Goal: Task Accomplishment & Management: Complete application form

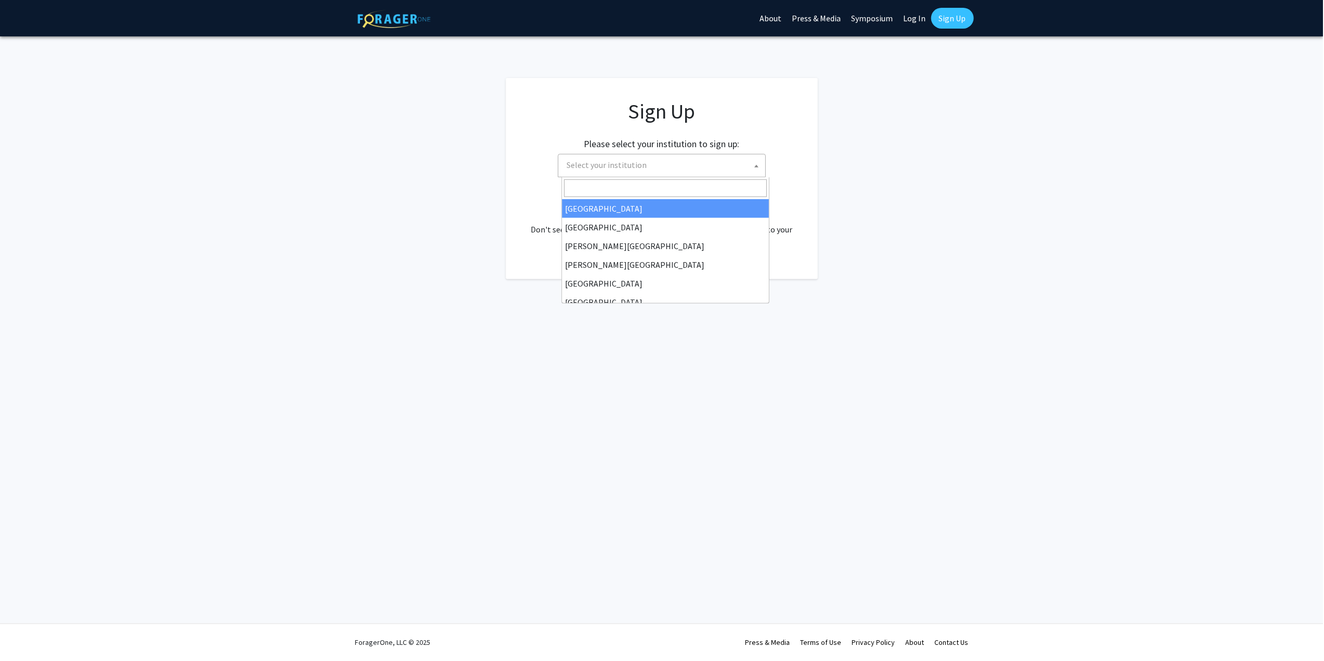
click at [662, 165] on span "Select your institution" at bounding box center [664, 165] width 203 height 21
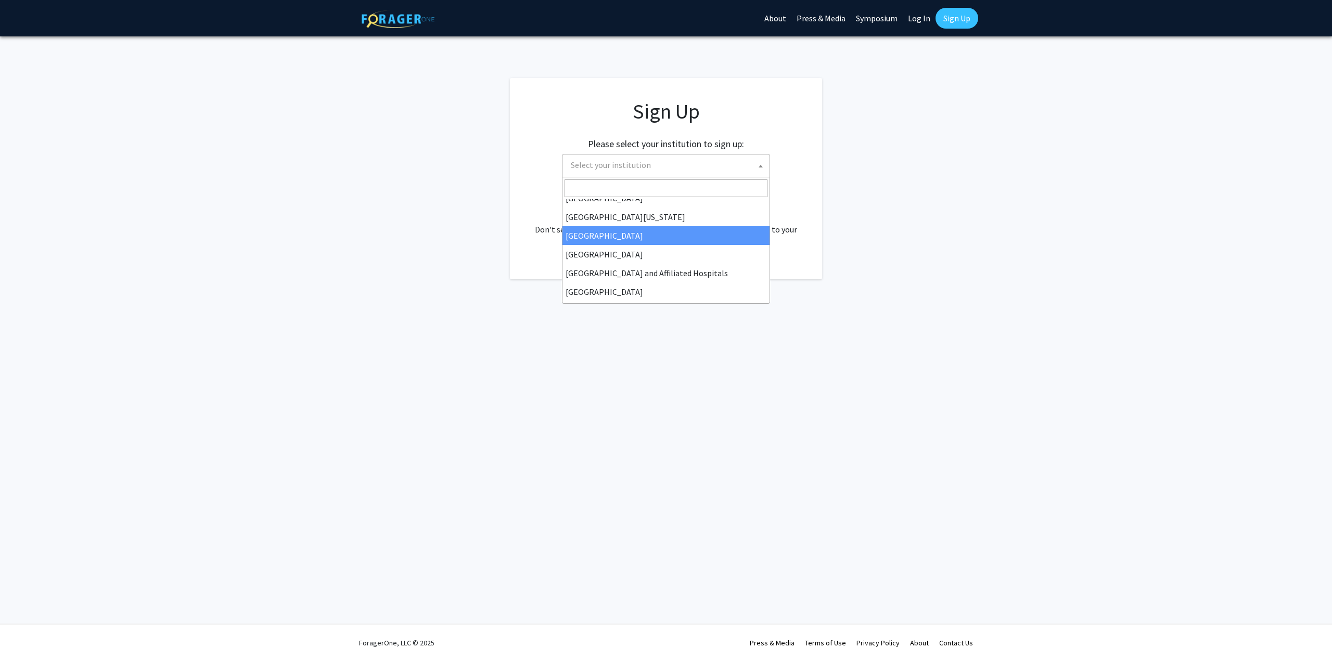
scroll to position [156, 0]
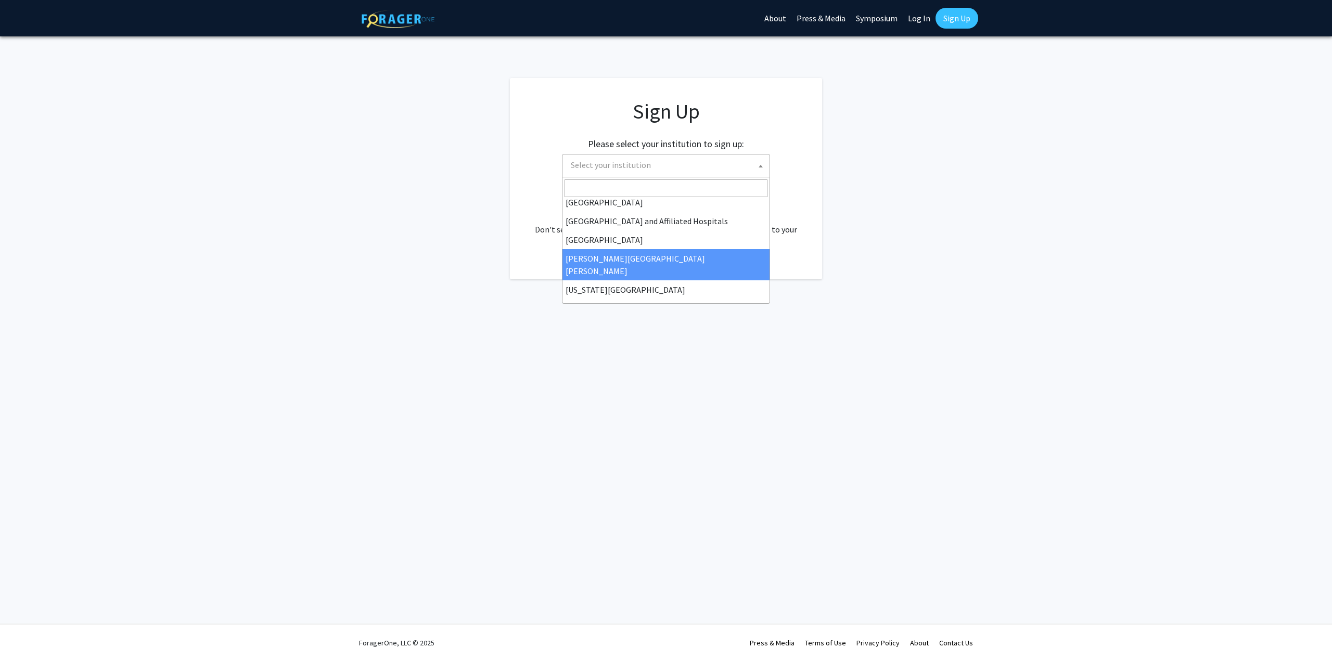
select select "1"
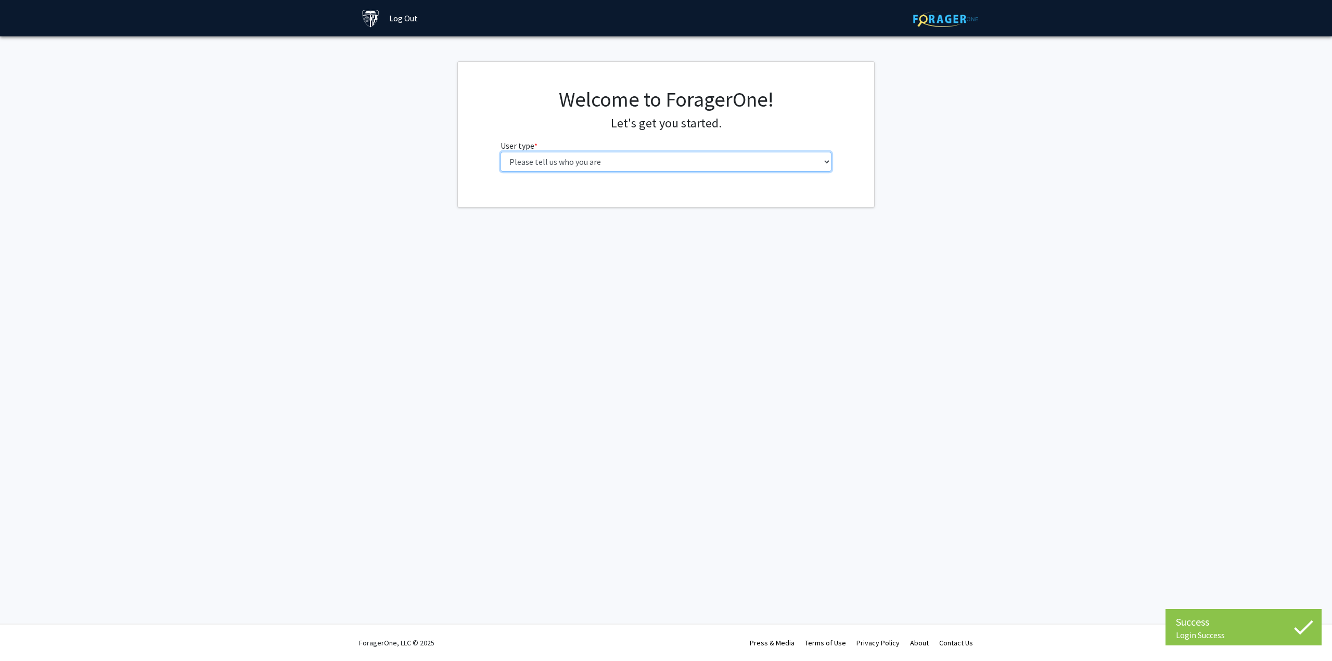
click at [646, 168] on select "Please tell us who you are Undergraduate Student Master's Student Doctoral Cand…" at bounding box center [665, 162] width 331 height 20
select select "2: masters"
click at [500, 152] on select "Please tell us who you are Undergraduate Student Master's Student Doctoral Cand…" at bounding box center [665, 162] width 331 height 20
click at [619, 203] on input "First Name * required" at bounding box center [665, 202] width 331 height 20
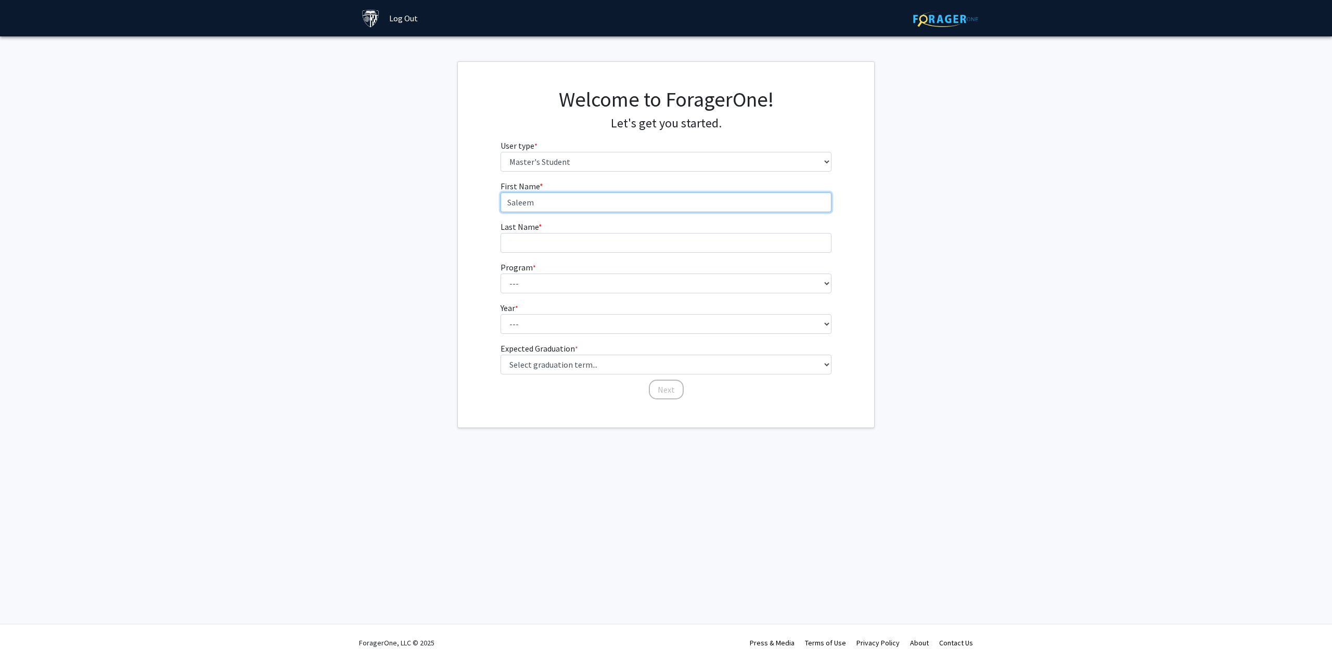
type input "Saleem"
type input "s"
type input "Sabeer"
click at [589, 293] on form "First Name * required Saleem Last Name * required Sabeer Program * required ---…" at bounding box center [665, 285] width 331 height 210
click at [588, 287] on select "--- Anatomy Education Applied and Computational Mathematics Applied Biomedical …" at bounding box center [665, 284] width 331 height 20
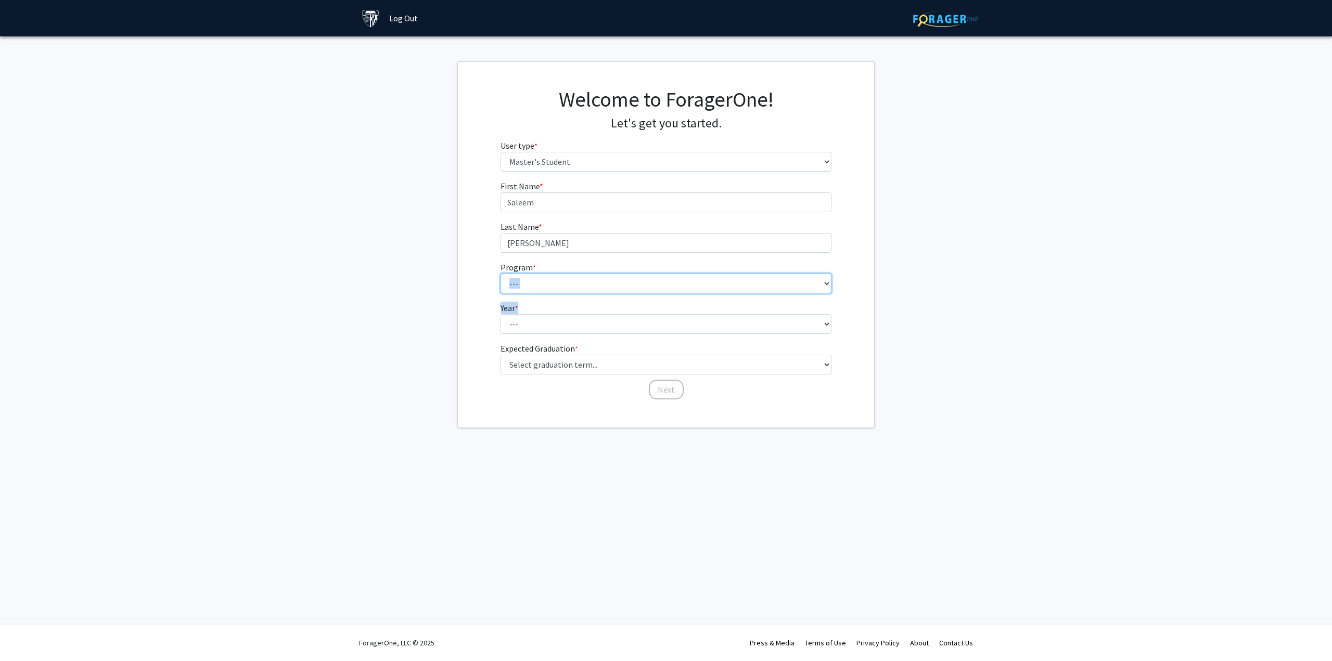
select select "39: 28"
click at [500, 274] on select "--- Anatomy Education Applied and Computational Mathematics Applied Biomedical …" at bounding box center [665, 284] width 331 height 20
click at [555, 328] on select "--- First Year Second Year" at bounding box center [665, 324] width 331 height 20
select select "1: first_year"
click at [500, 314] on select "--- First Year Second Year" at bounding box center [665, 324] width 331 height 20
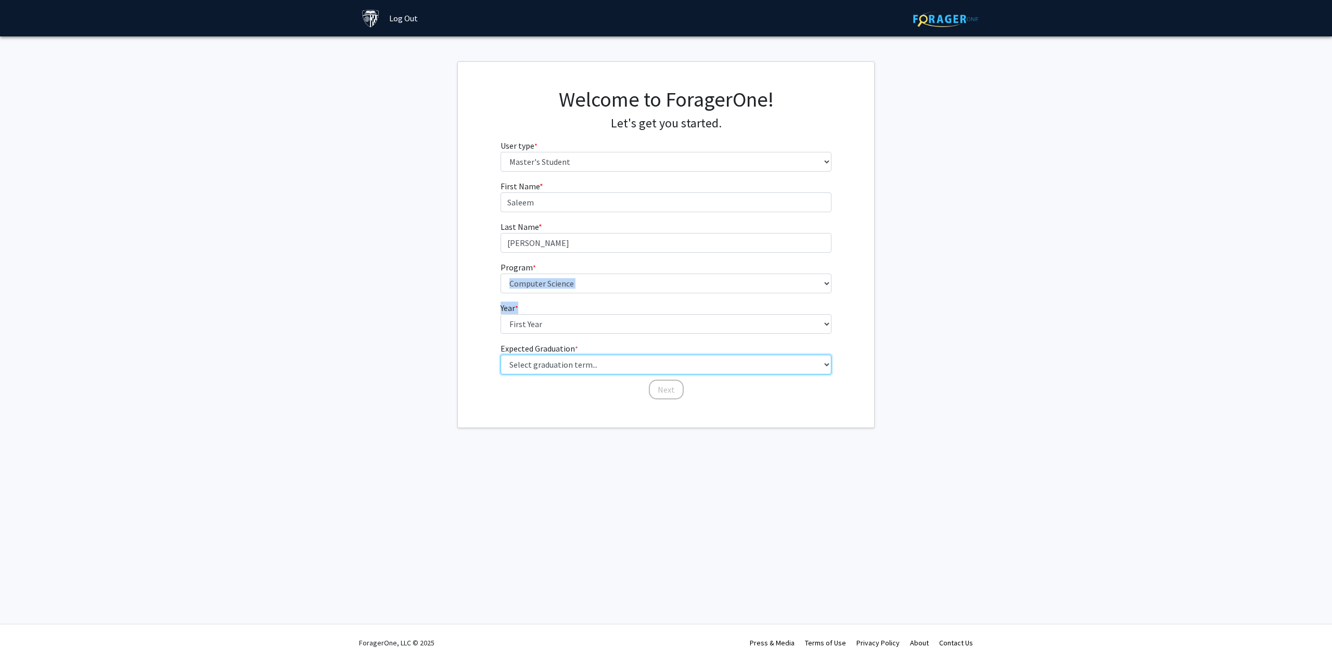
click at [547, 367] on select "Select graduation term... Spring 2025 Summer 2025 Fall 2025 Winter 2025 Spring …" at bounding box center [665, 365] width 331 height 20
select select "19: fall_2029"
click at [500, 355] on select "Select graduation term... Spring 2025 Summer 2025 Fall 2025 Winter 2025 Spring …" at bounding box center [665, 365] width 331 height 20
click at [668, 400] on div "First Name * required Saleem Last Name * required Sabeer Program * required ---…" at bounding box center [666, 290] width 347 height 221
click at [664, 383] on button "Next" at bounding box center [666, 390] width 35 height 20
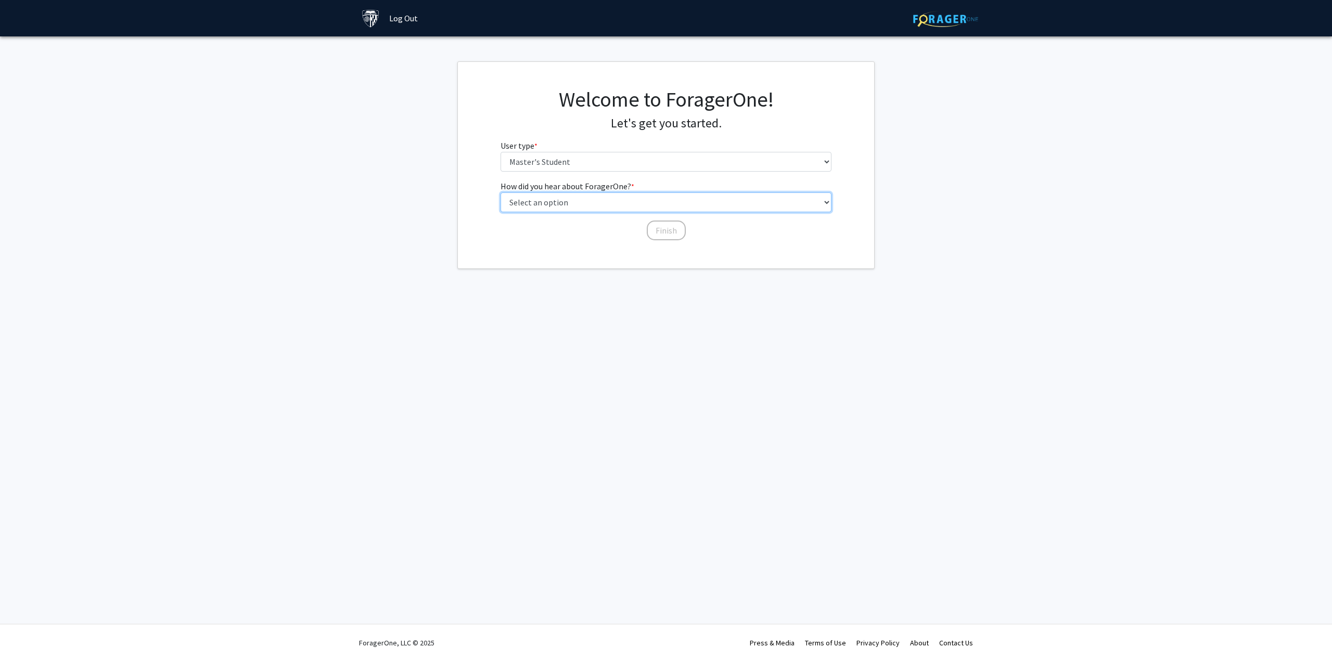
click at [593, 202] on select "Select an option Peer/student recommendation Faculty/staff recommendation Unive…" at bounding box center [665, 202] width 331 height 20
select select "3: university_website"
click at [500, 192] on select "Select an option Peer/student recommendation Faculty/staff recommendation Unive…" at bounding box center [665, 202] width 331 height 20
click at [669, 229] on button "Finish" at bounding box center [666, 231] width 39 height 20
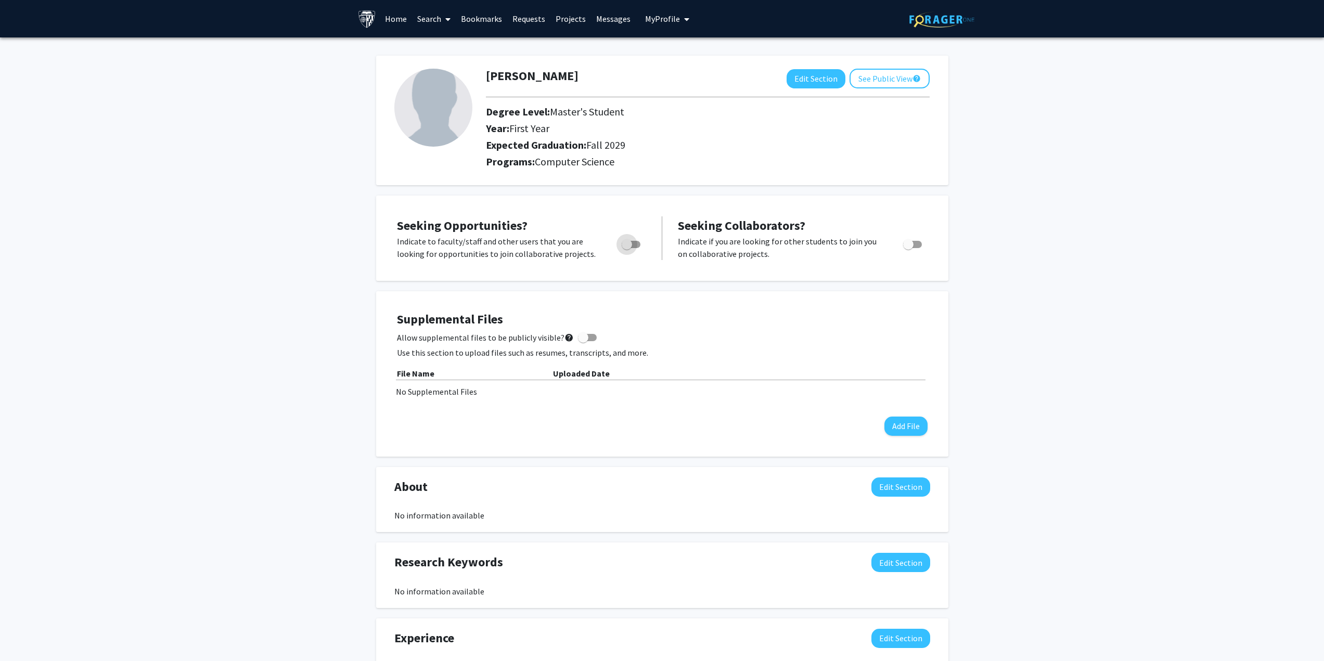
click at [624, 242] on span "Toggle" at bounding box center [627, 244] width 10 height 10
click at [626, 248] on input "Are you actively seeking opportunities?" at bounding box center [626, 248] width 1 height 1
checkbox input "true"
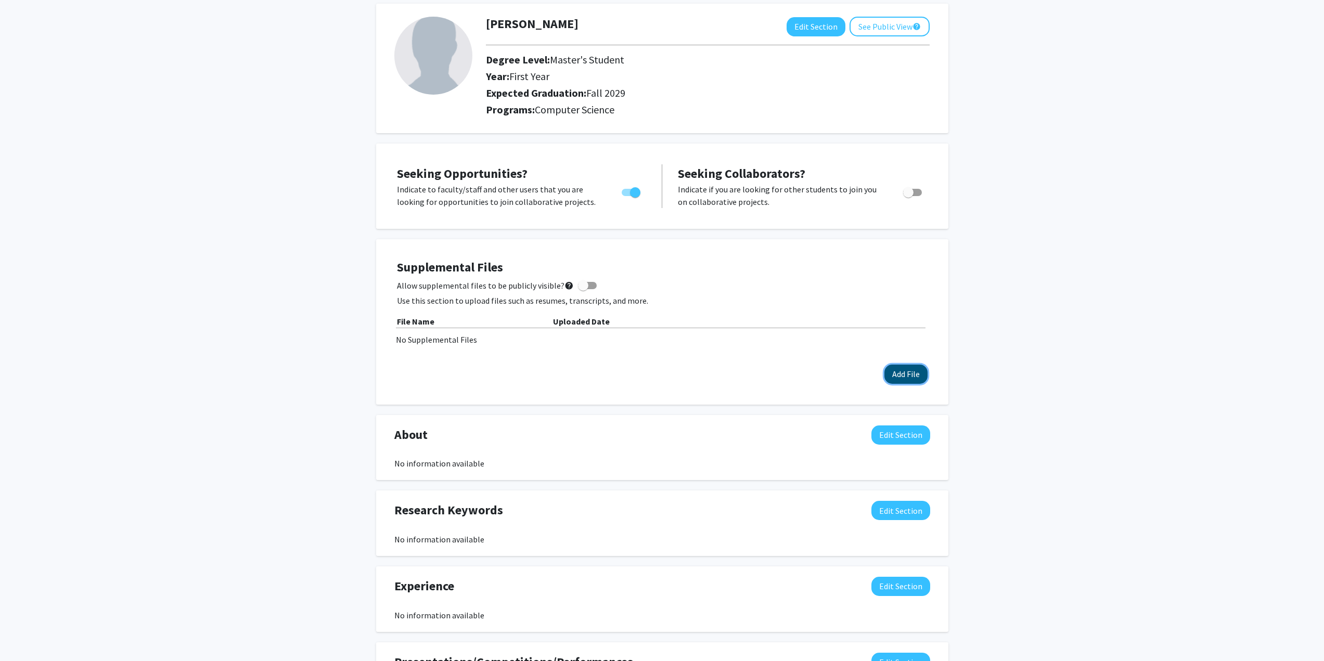
click at [904, 371] on button "Add File" at bounding box center [905, 374] width 43 height 19
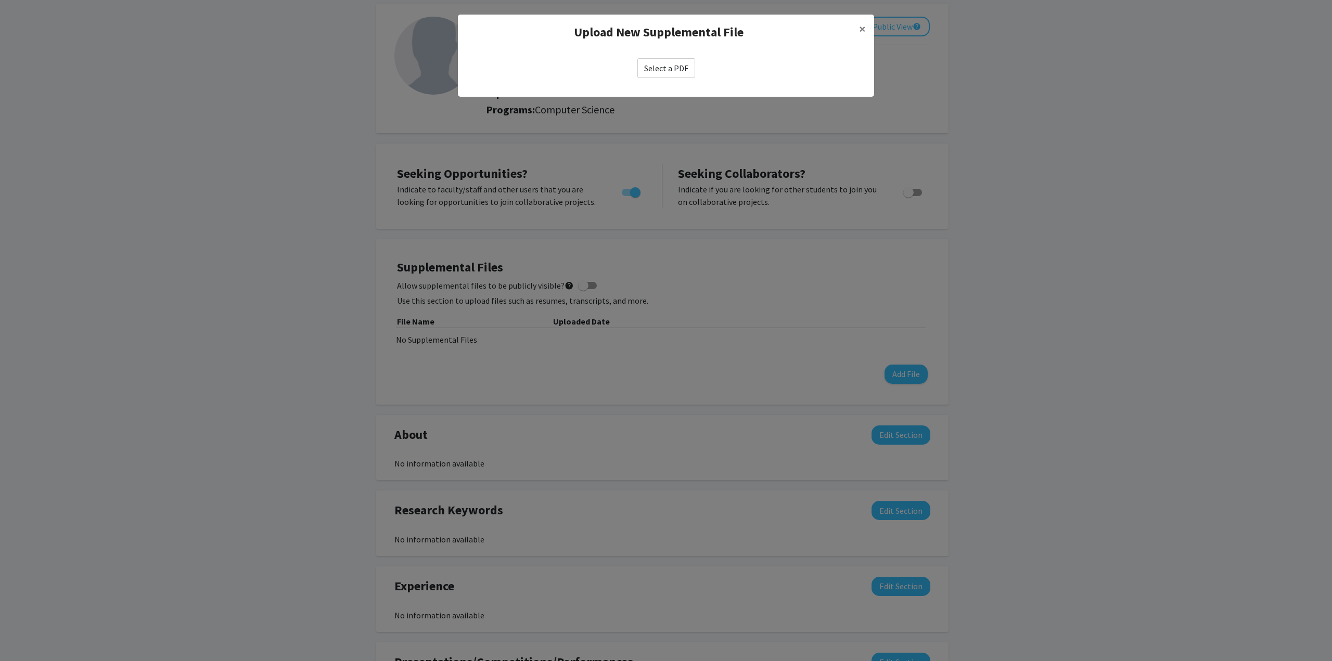
click at [666, 69] on label "Select a PDF" at bounding box center [666, 68] width 58 height 20
click at [0, 0] on input "Select a PDF" at bounding box center [0, 0] width 0 height 0
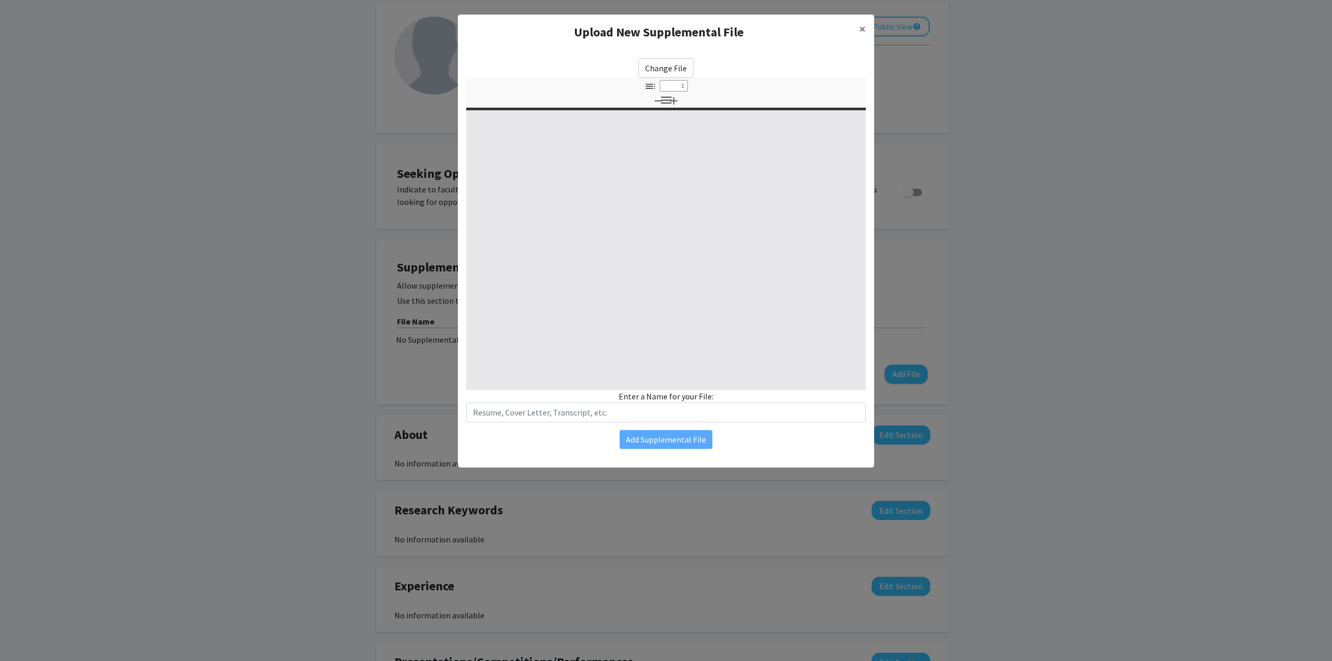
type input "0"
select select "custom"
type input "1"
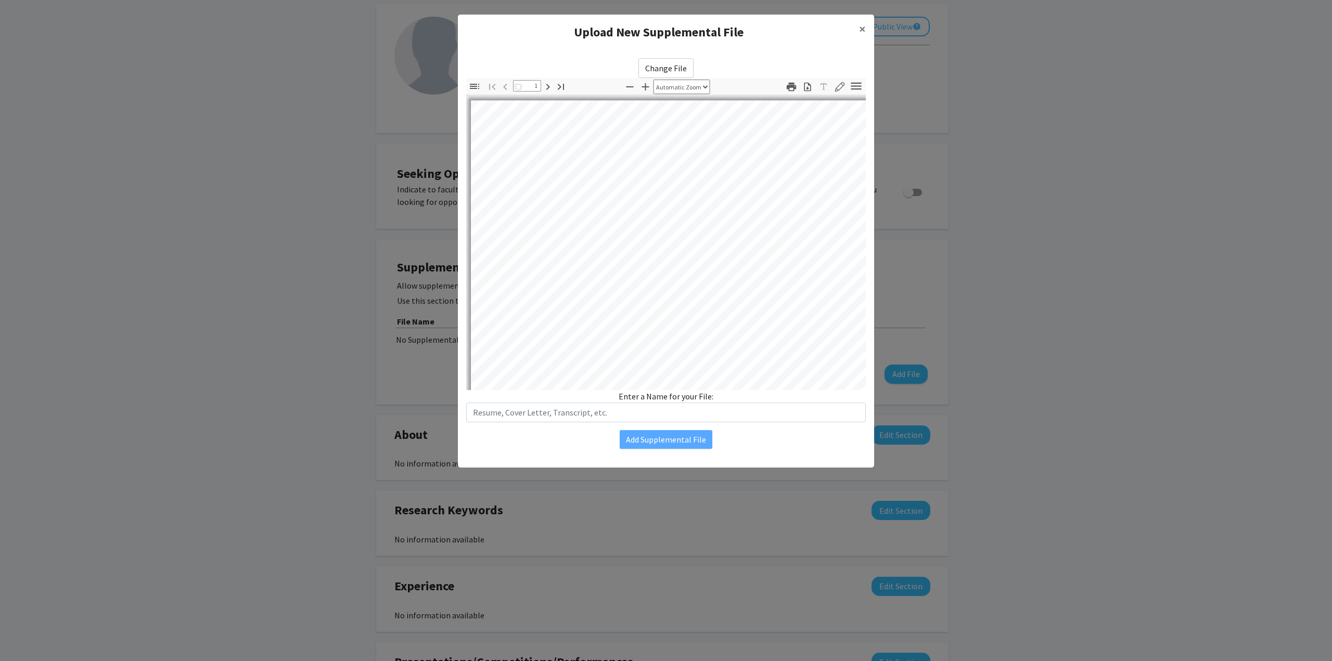
select select "auto"
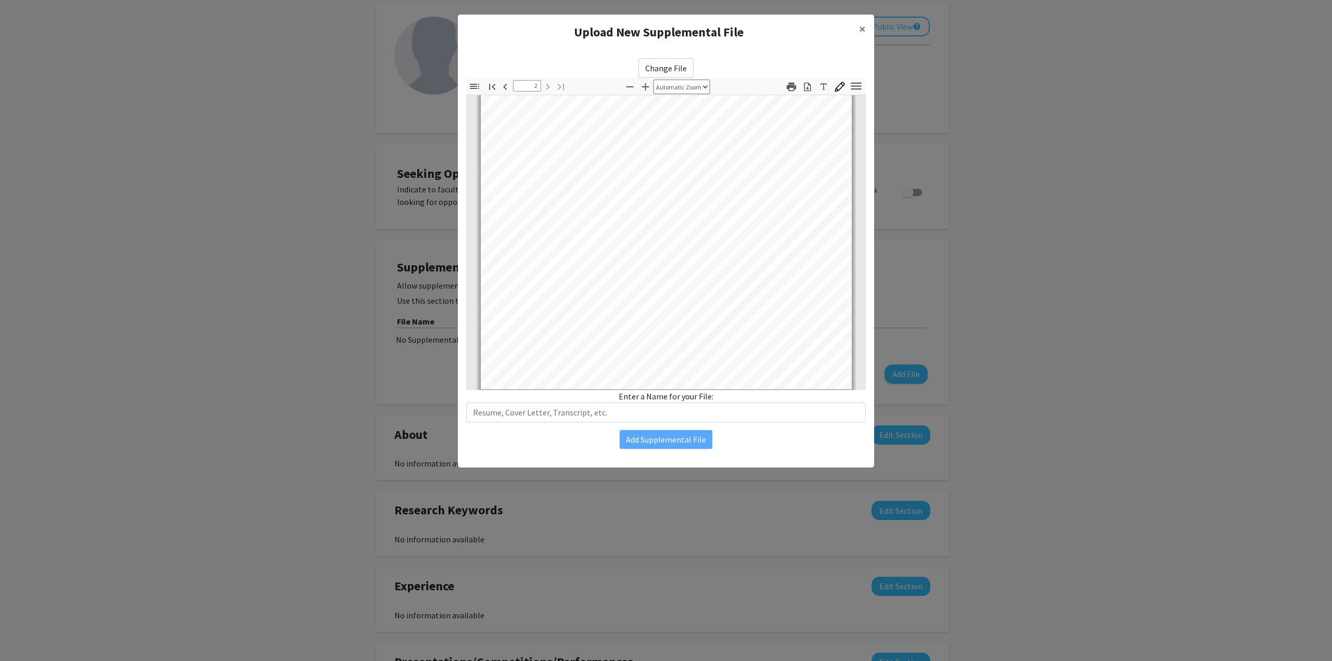
scroll to position [680, 0]
type input "1"
click at [911, 364] on modal-container "Upload New Supplemental File × Change File Thumbnails Document Outline Attachme…" at bounding box center [666, 330] width 1332 height 661
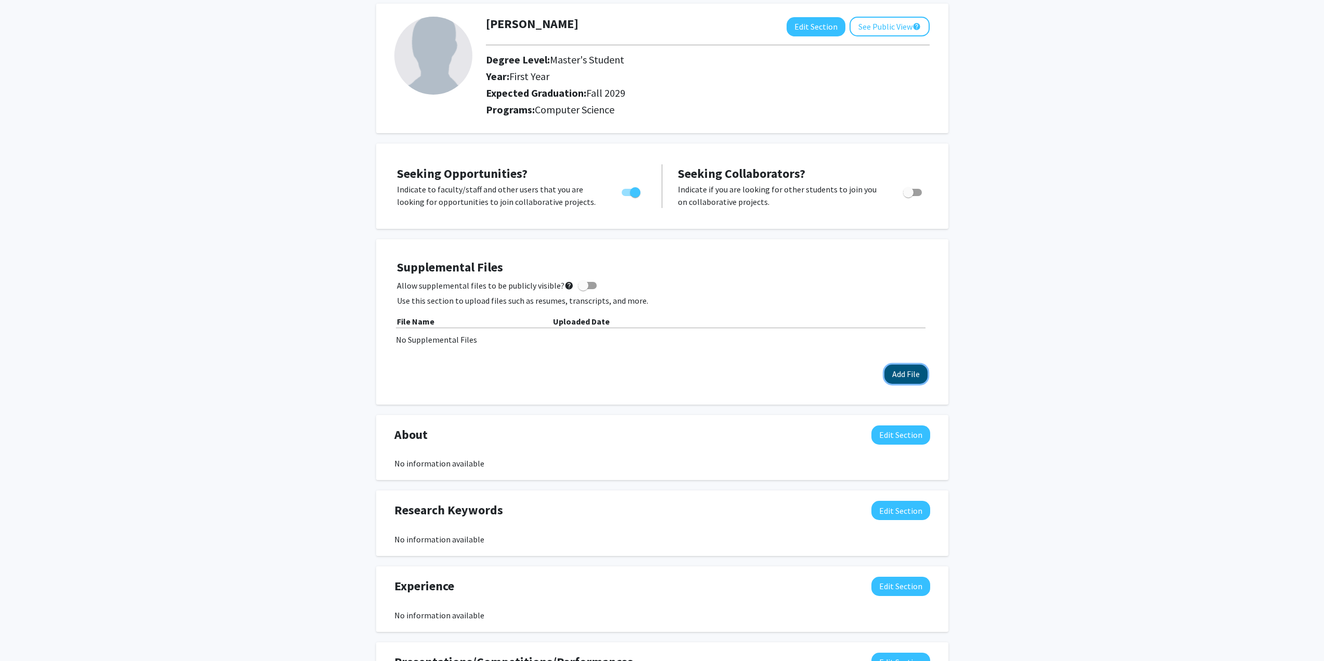
click at [902, 376] on button "Add File" at bounding box center [905, 374] width 43 height 19
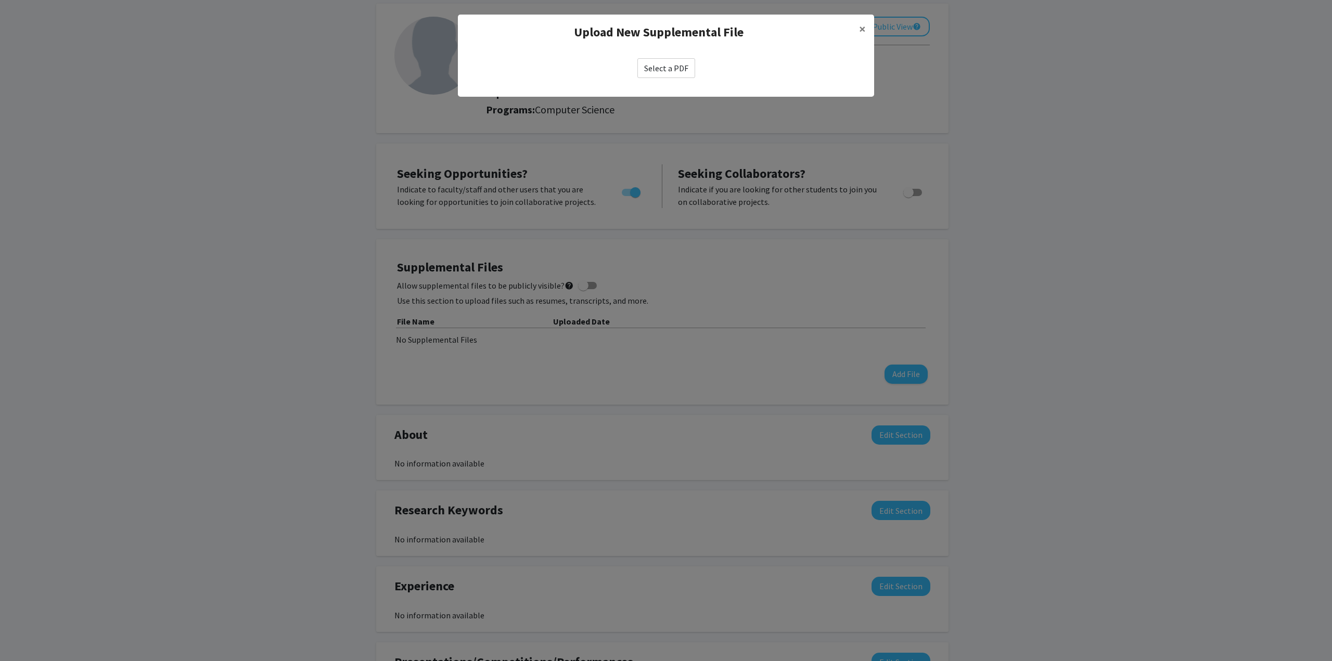
click at [667, 71] on label "Select a PDF" at bounding box center [666, 68] width 58 height 20
click at [0, 0] on input "Select a PDF" at bounding box center [0, 0] width 0 height 0
select select "custom"
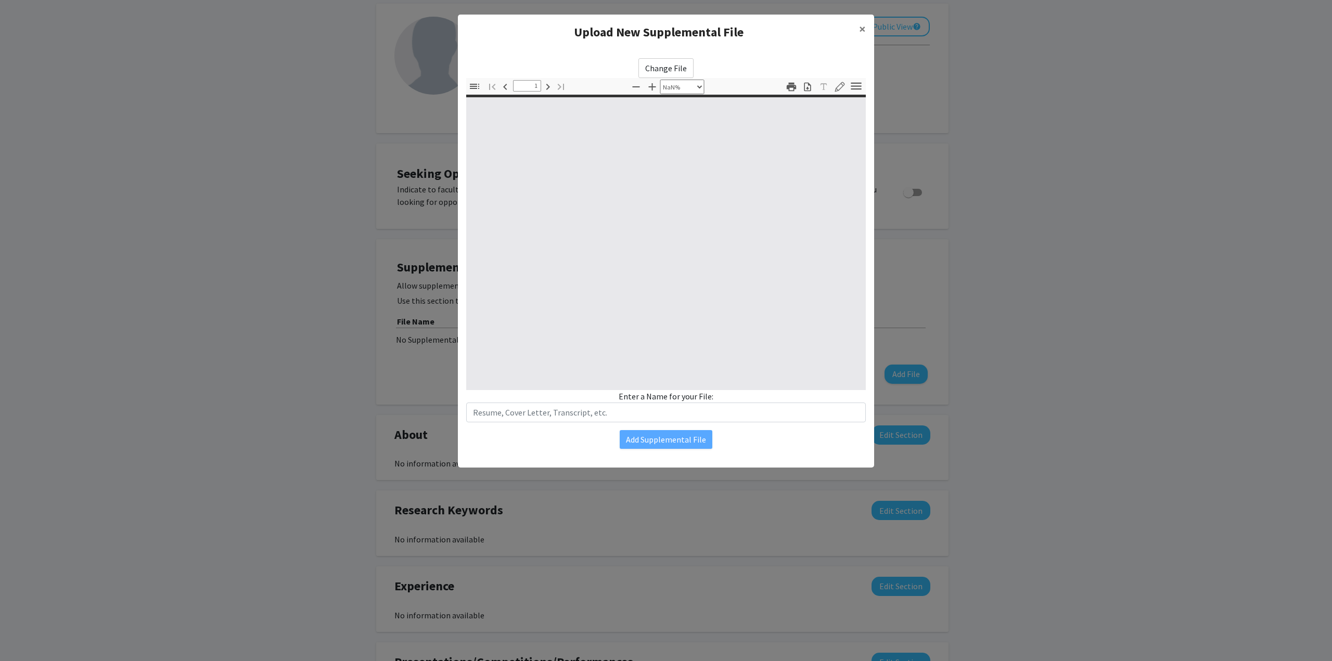
type input "0"
select select "auto"
type input "1"
select select "auto"
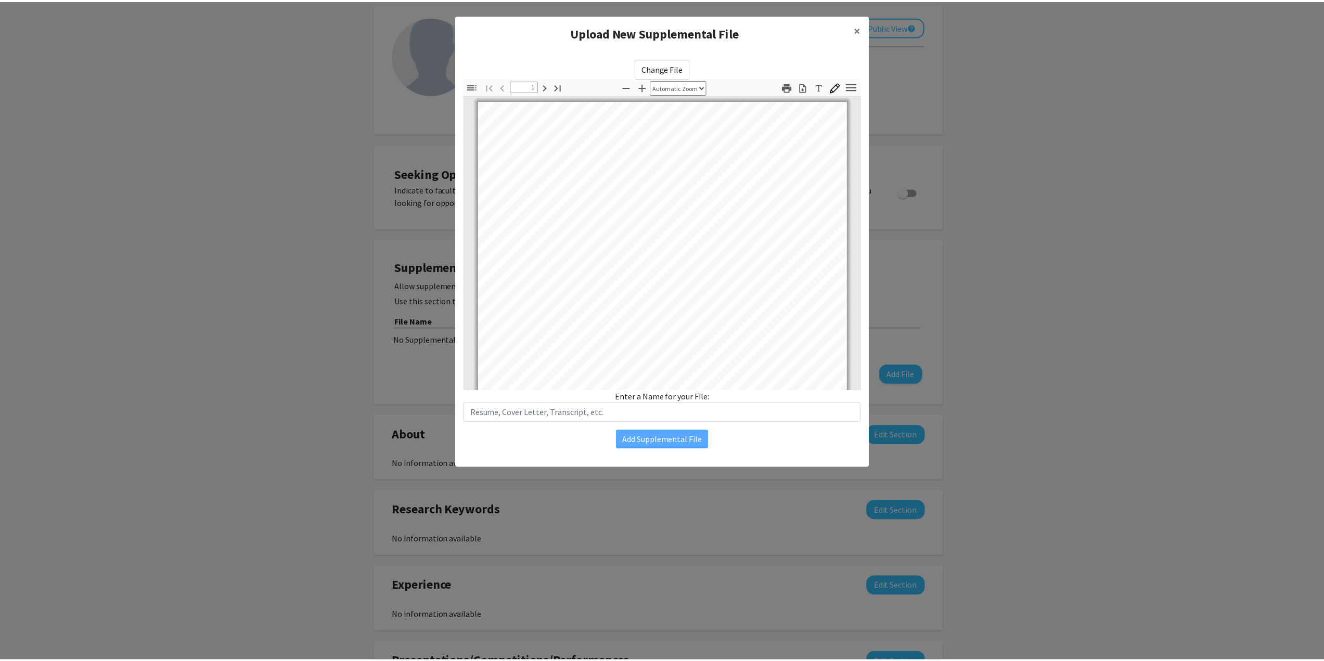
scroll to position [1, 0]
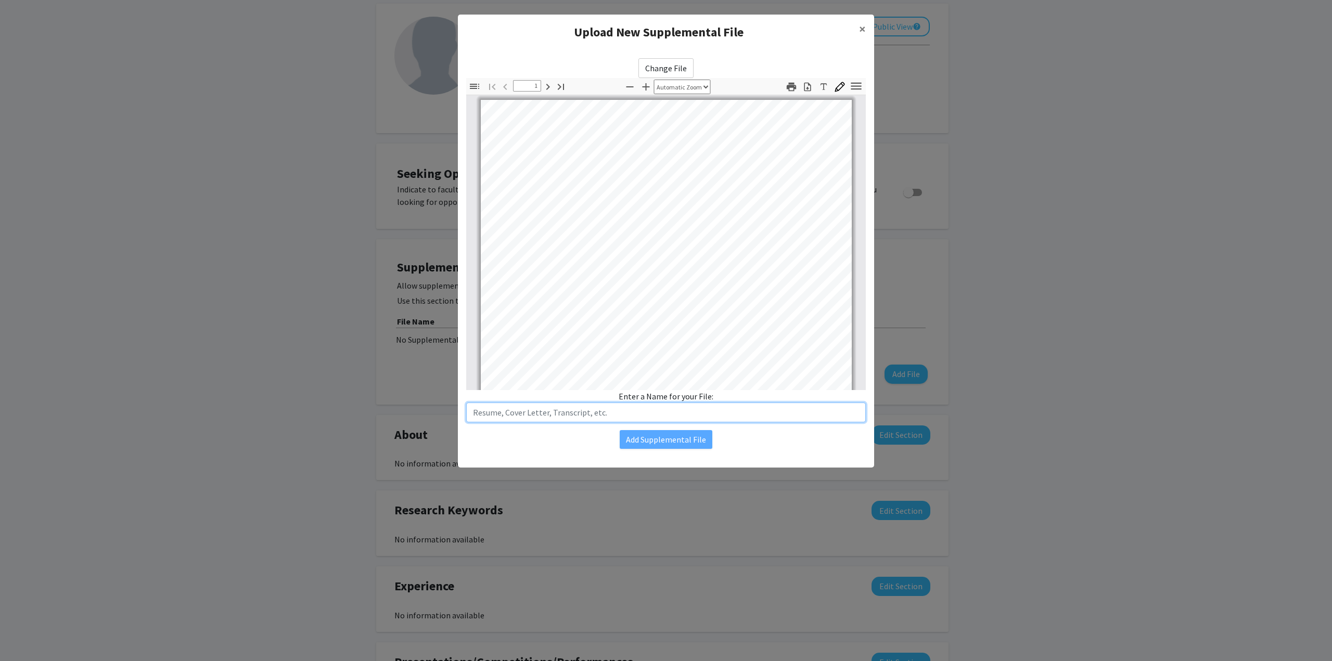
click at [641, 412] on input "text" at bounding box center [666, 413] width 400 height 20
type input "Saleem Resume"
click at [671, 439] on button "Add Supplemental File" at bounding box center [666, 439] width 93 height 19
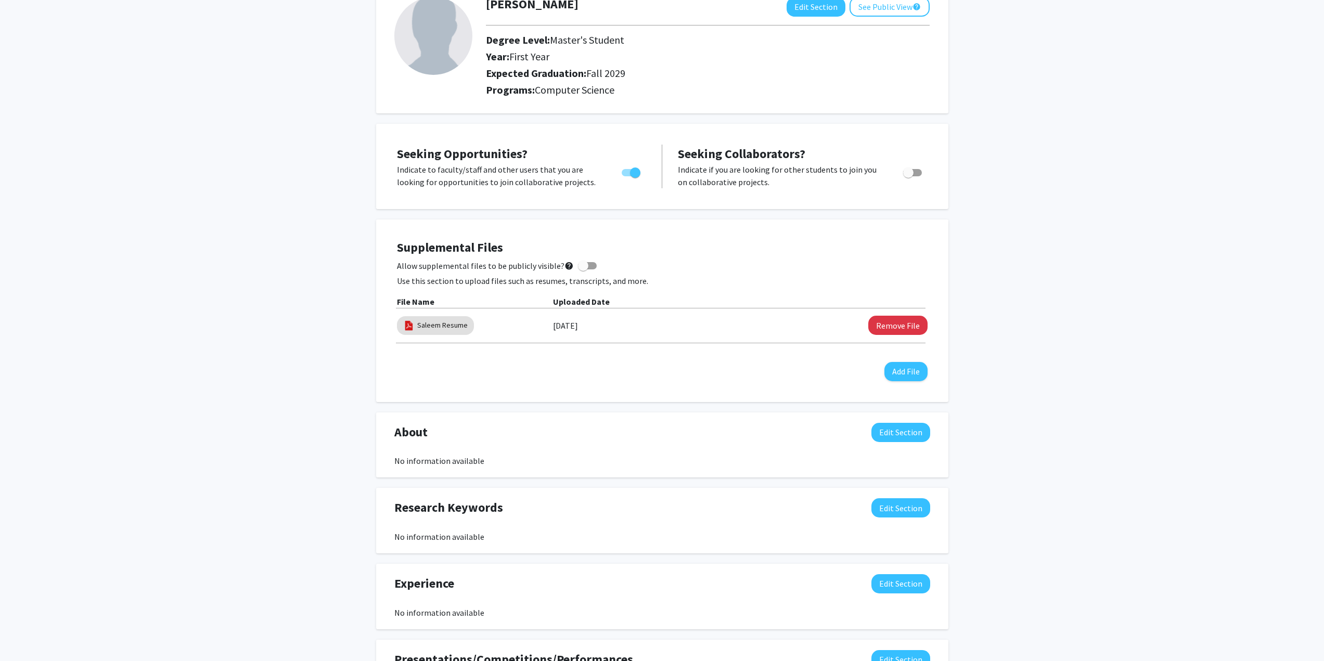
scroll to position [0, 0]
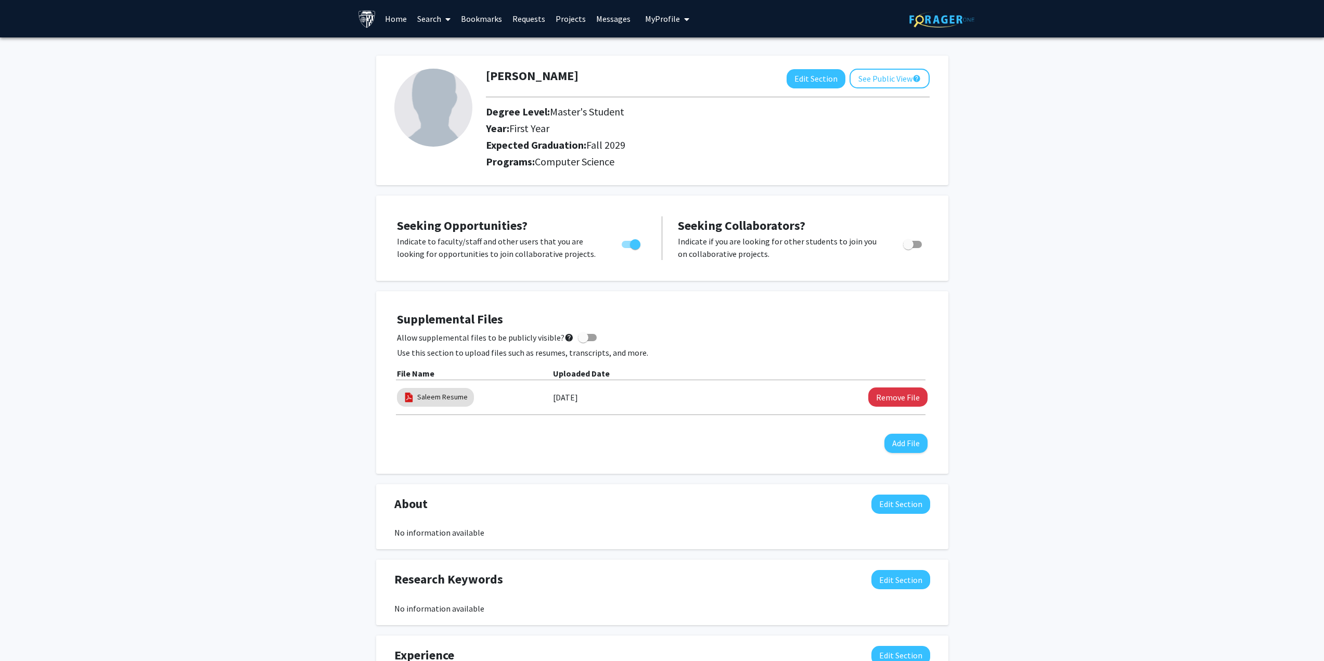
click at [517, 22] on link "Requests" at bounding box center [528, 19] width 43 height 36
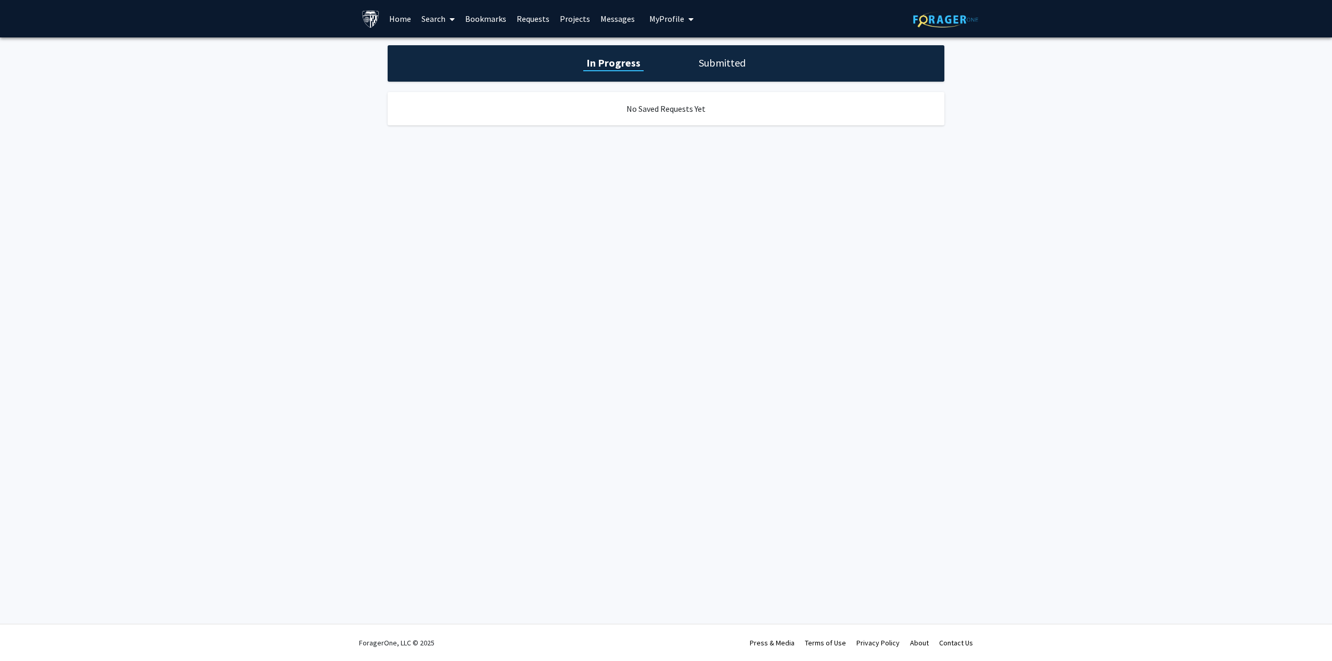
click at [581, 21] on link "Projects" at bounding box center [575, 19] width 41 height 36
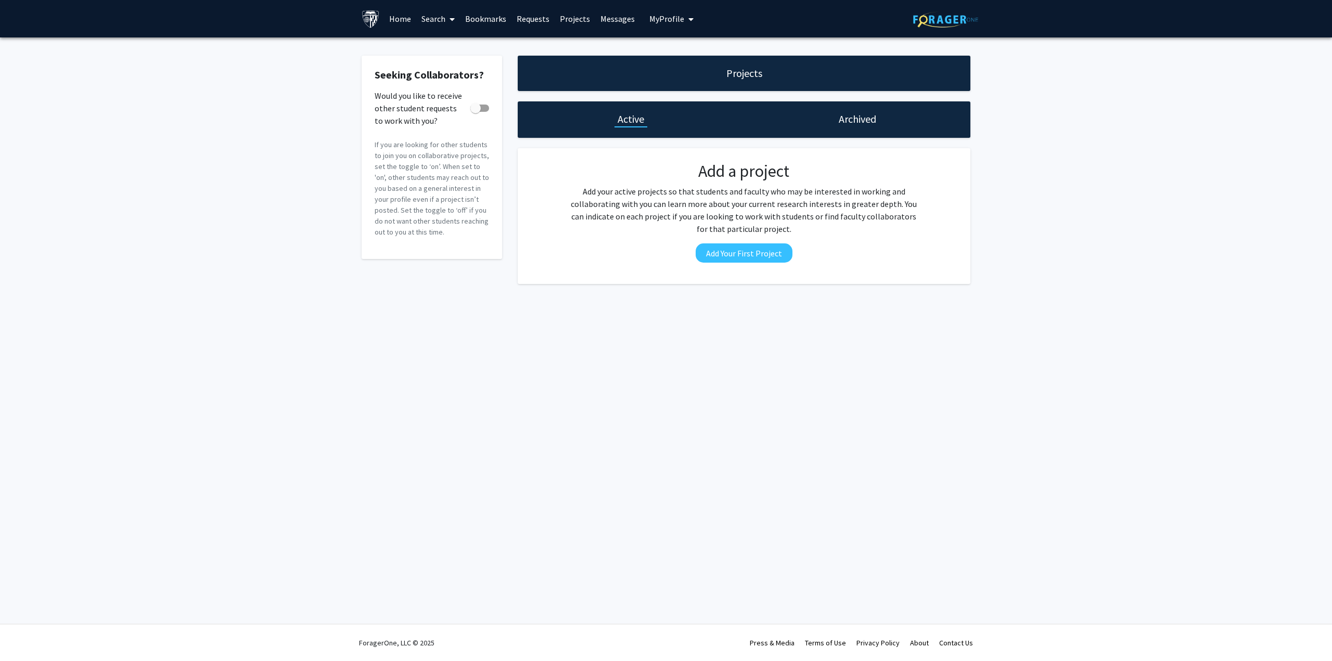
click at [611, 19] on link "Messages" at bounding box center [617, 19] width 45 height 36
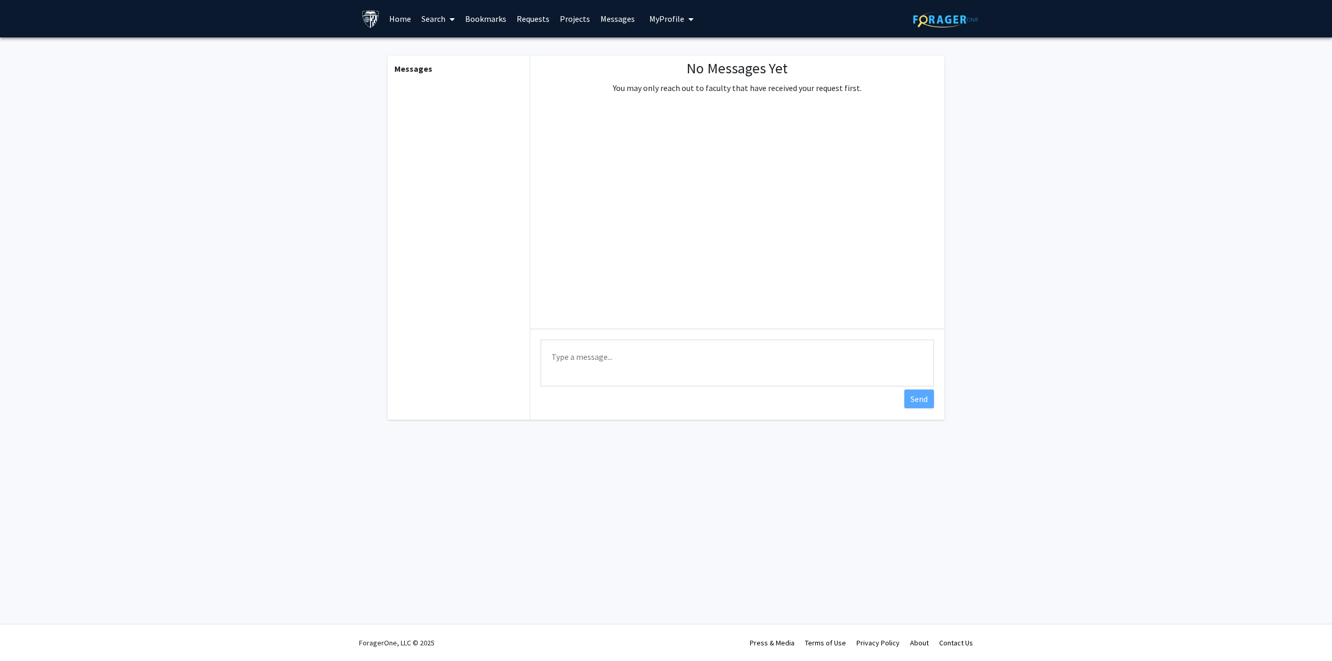
click at [653, 14] on span "My Profile" at bounding box center [666, 19] width 35 height 10
click at [493, 15] on link "Bookmarks" at bounding box center [486, 19] width 52 height 36
click at [428, 16] on link "Search" at bounding box center [438, 19] width 44 height 36
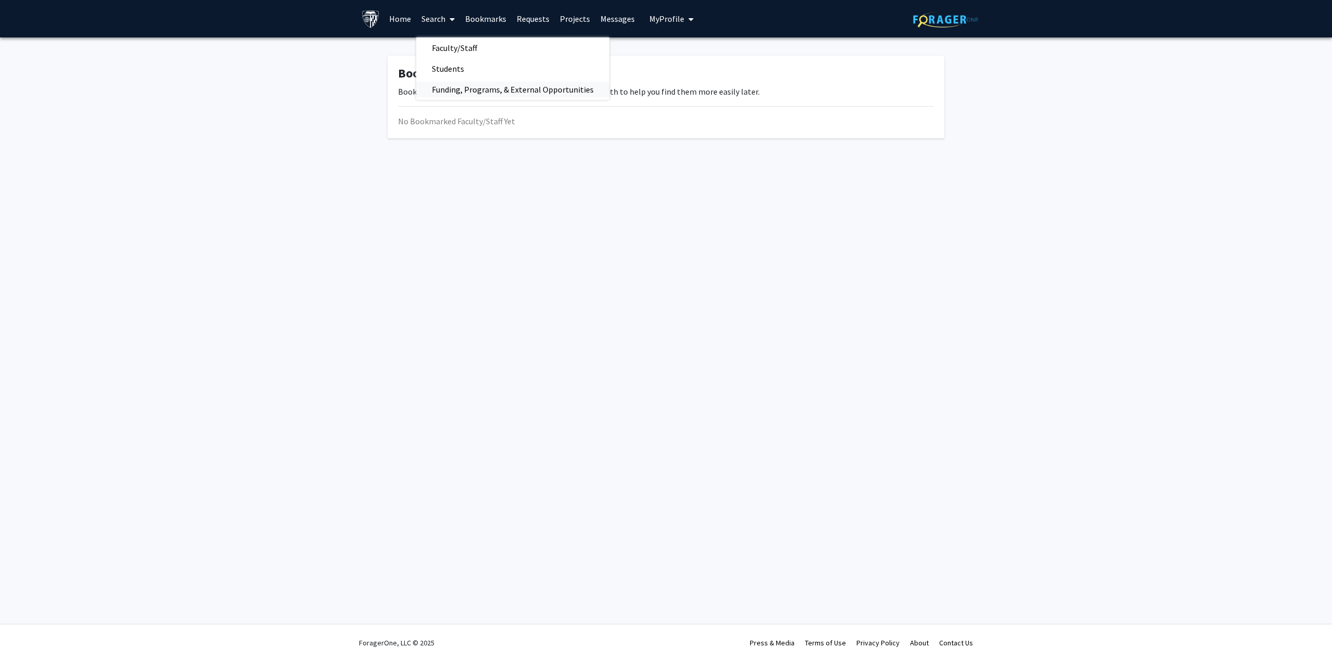
click at [443, 88] on span "Funding, Programs, & External Opportunities" at bounding box center [512, 89] width 193 height 21
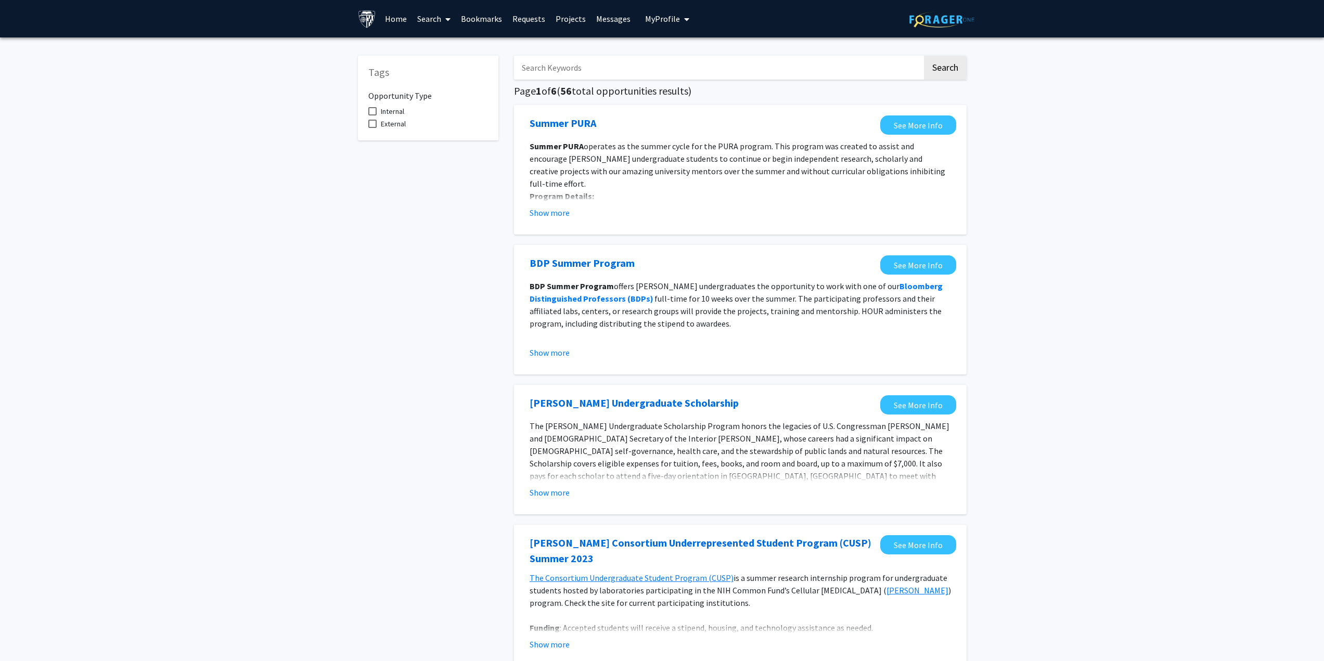
click at [430, 36] on link "Search" at bounding box center [434, 19] width 44 height 36
click at [434, 69] on span "Students" at bounding box center [443, 68] width 63 height 21
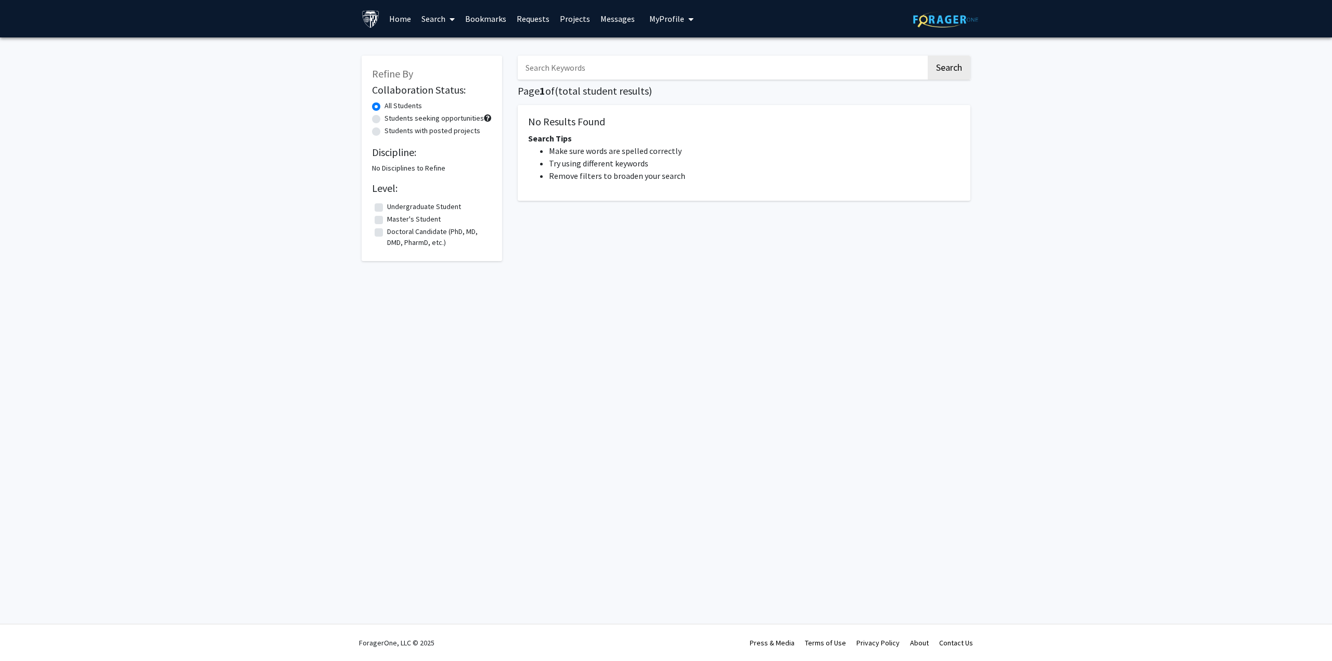
click at [427, 25] on link "Search" at bounding box center [438, 19] width 44 height 36
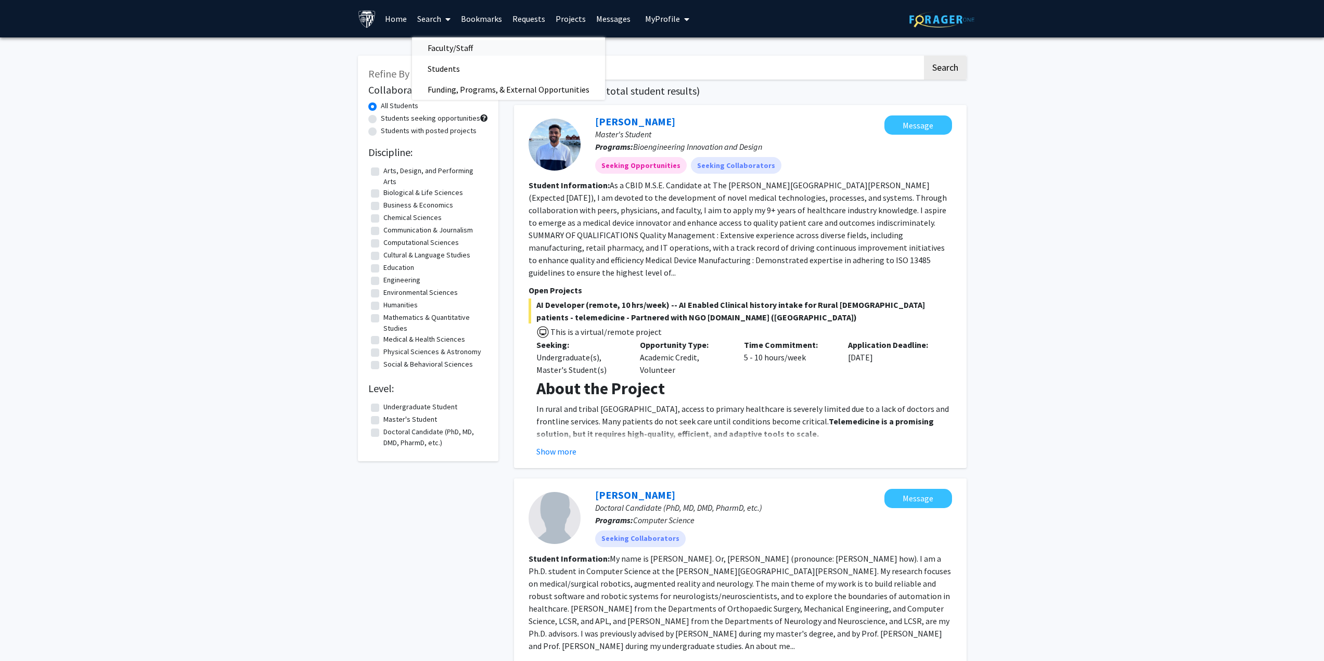
click at [433, 43] on span "Faculty/Staff" at bounding box center [450, 47] width 76 height 21
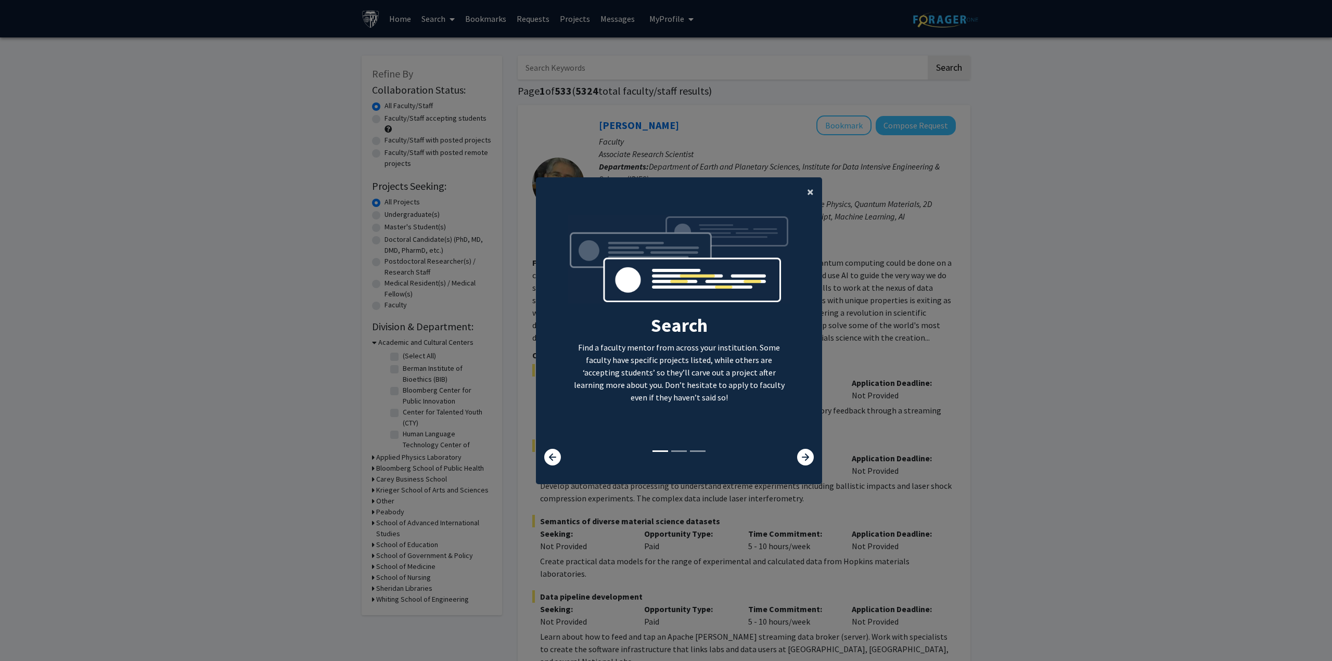
click at [807, 191] on span "×" at bounding box center [810, 192] width 7 height 16
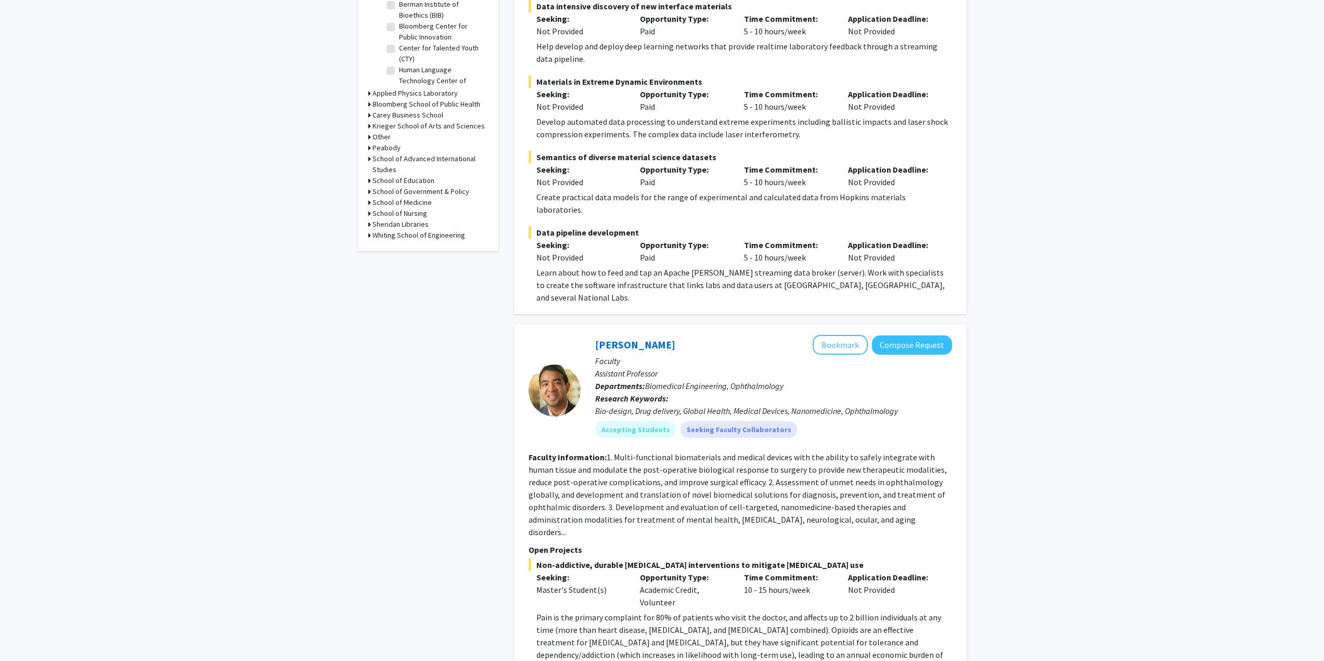
scroll to position [156, 0]
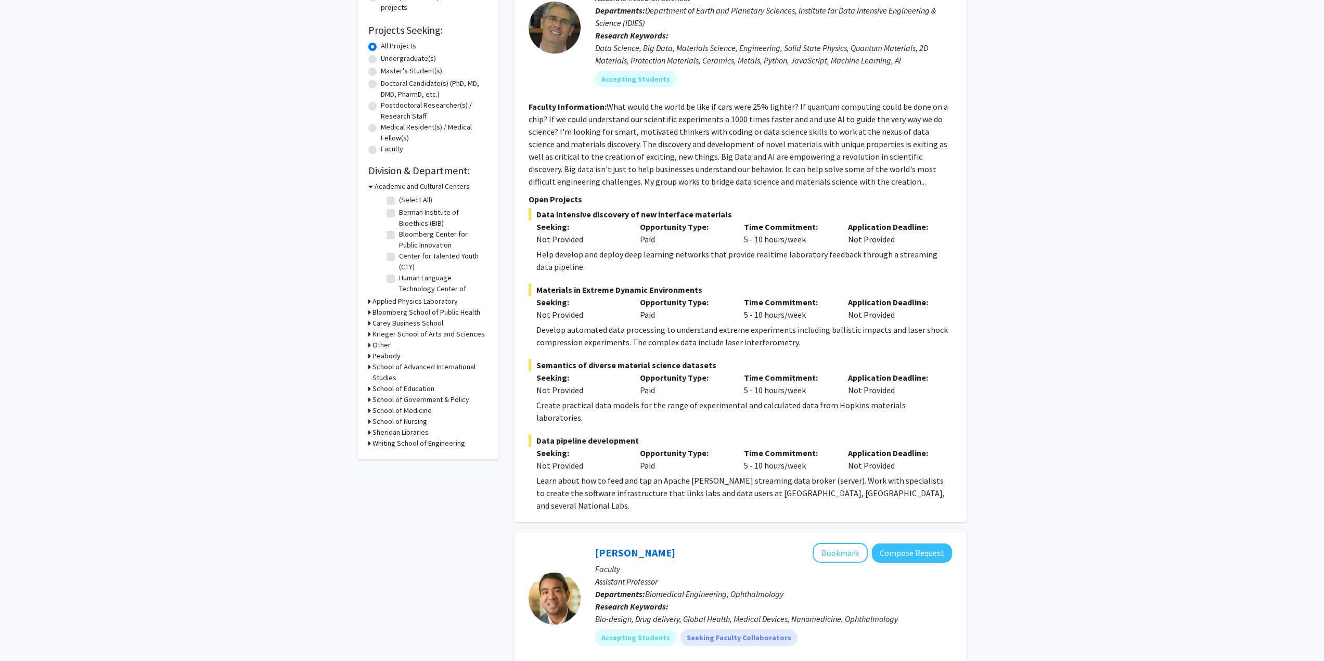
click at [407, 69] on label "Master's Student(s)" at bounding box center [411, 71] width 61 height 11
click at [388, 69] on input "Master's Student(s)" at bounding box center [384, 69] width 7 height 7
radio input "true"
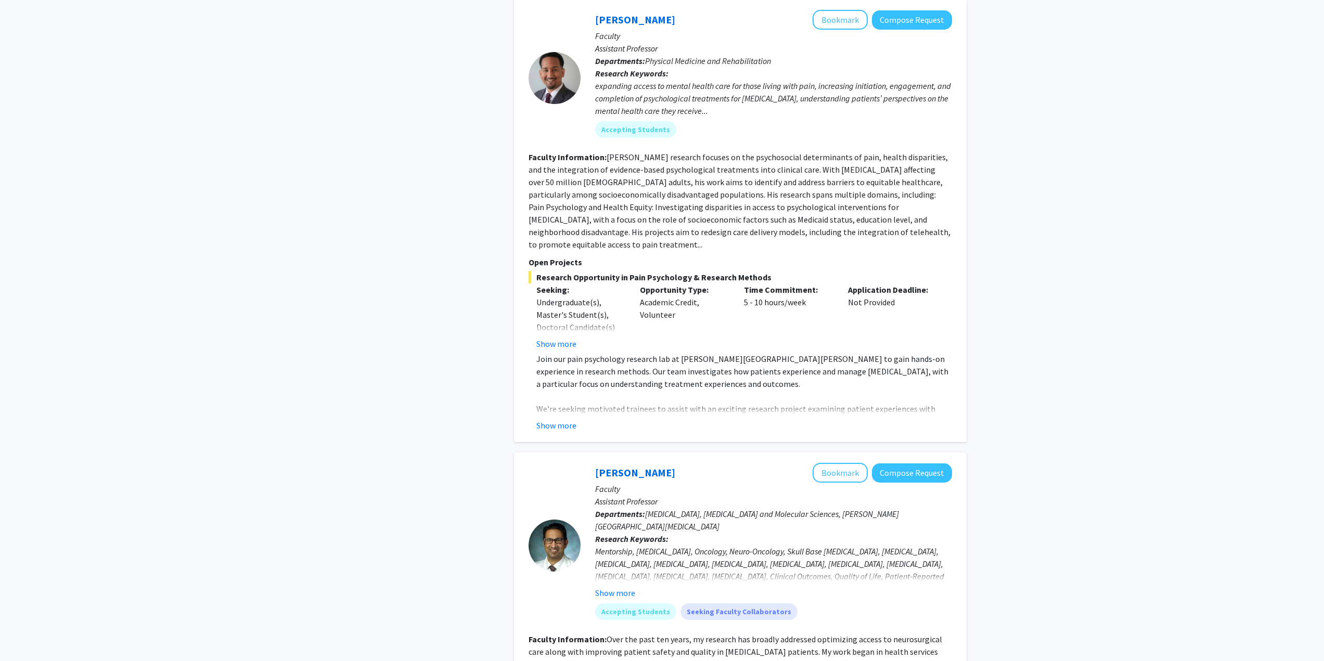
scroll to position [1977, 0]
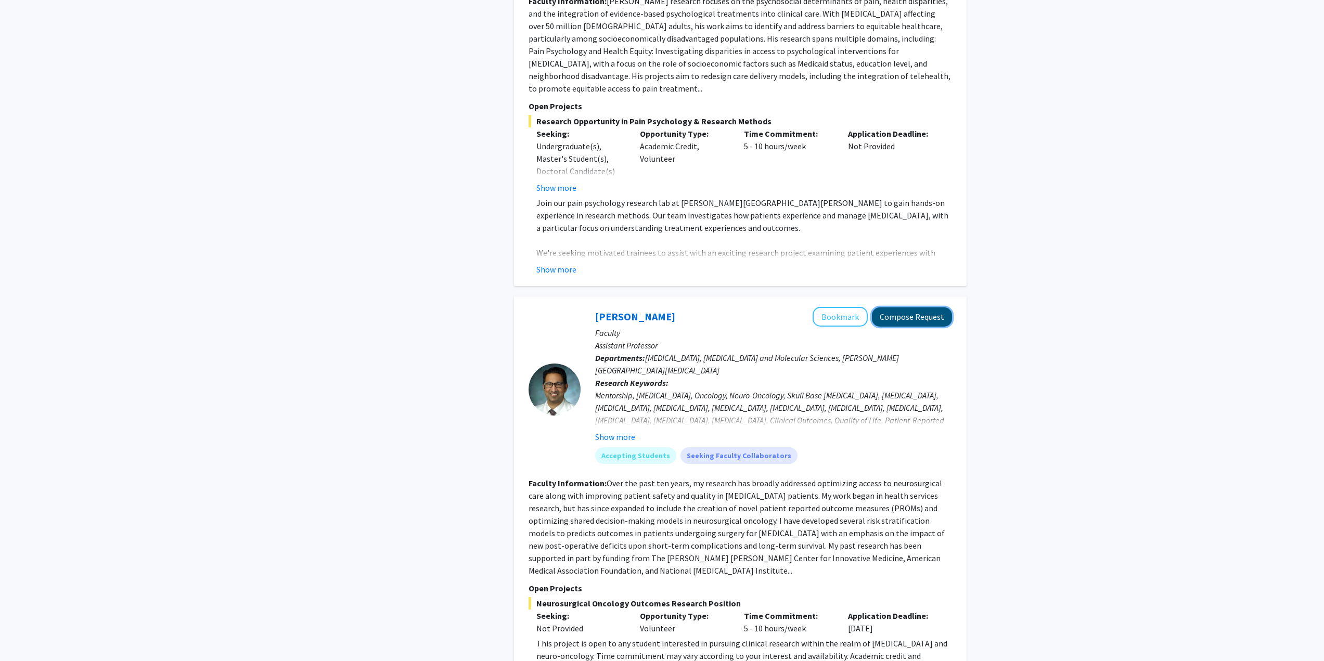
click at [888, 307] on button "Compose Request" at bounding box center [912, 316] width 80 height 19
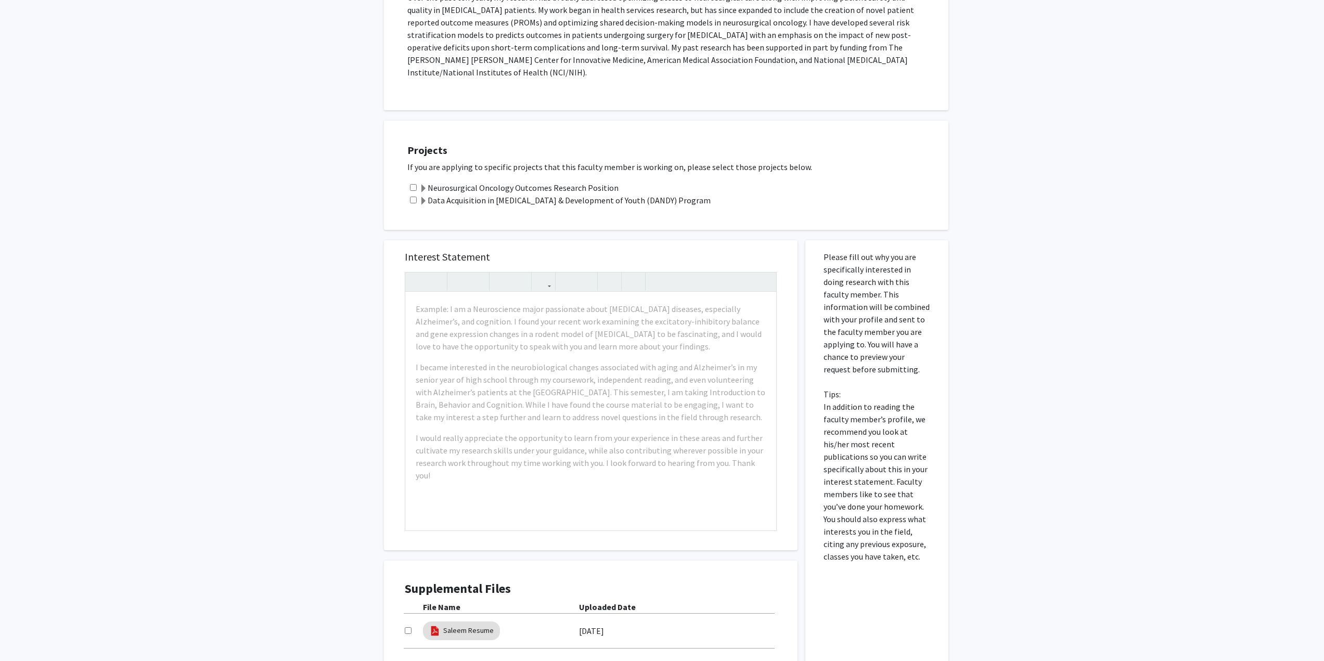
scroll to position [346, 0]
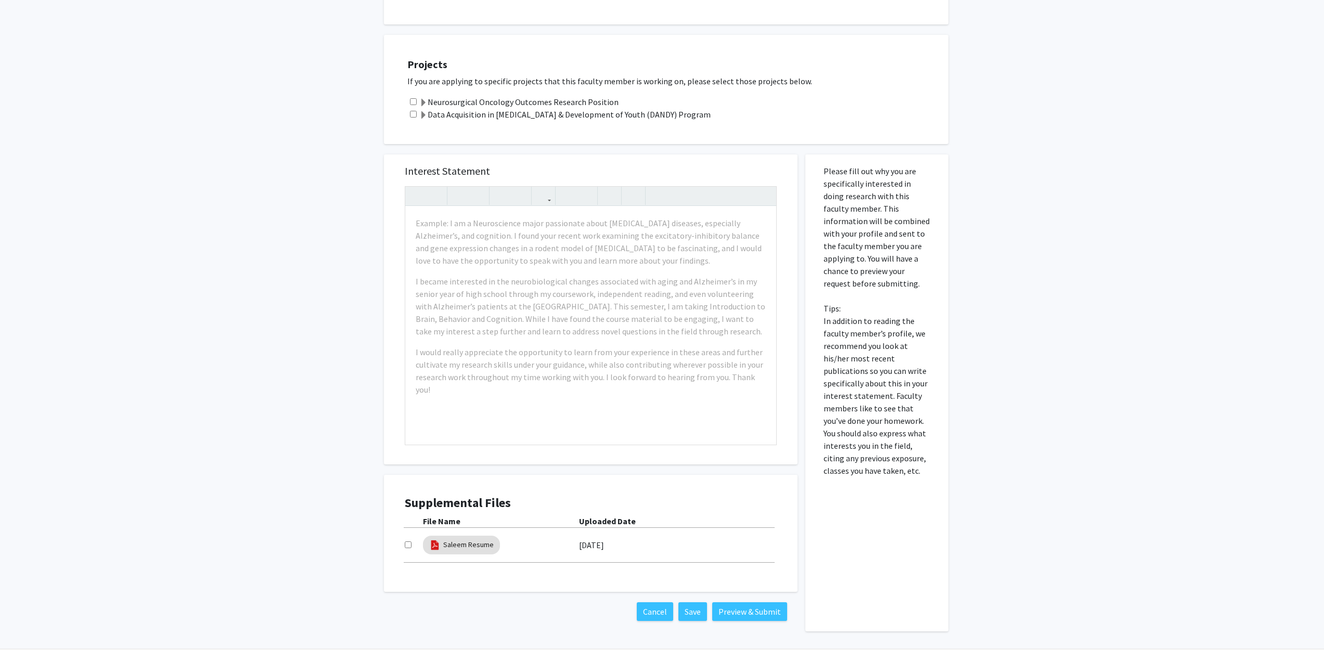
click at [410, 542] on input "checkbox" at bounding box center [408, 545] width 7 height 7
checkbox input "true"
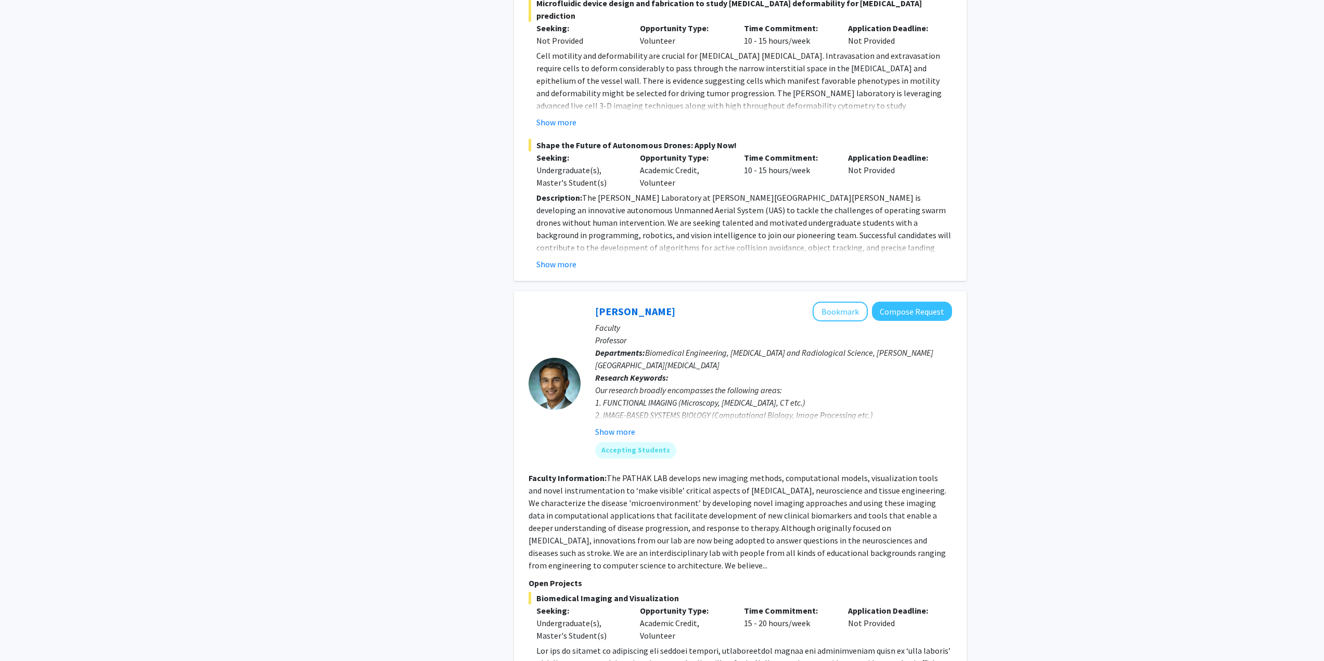
scroll to position [4510, 0]
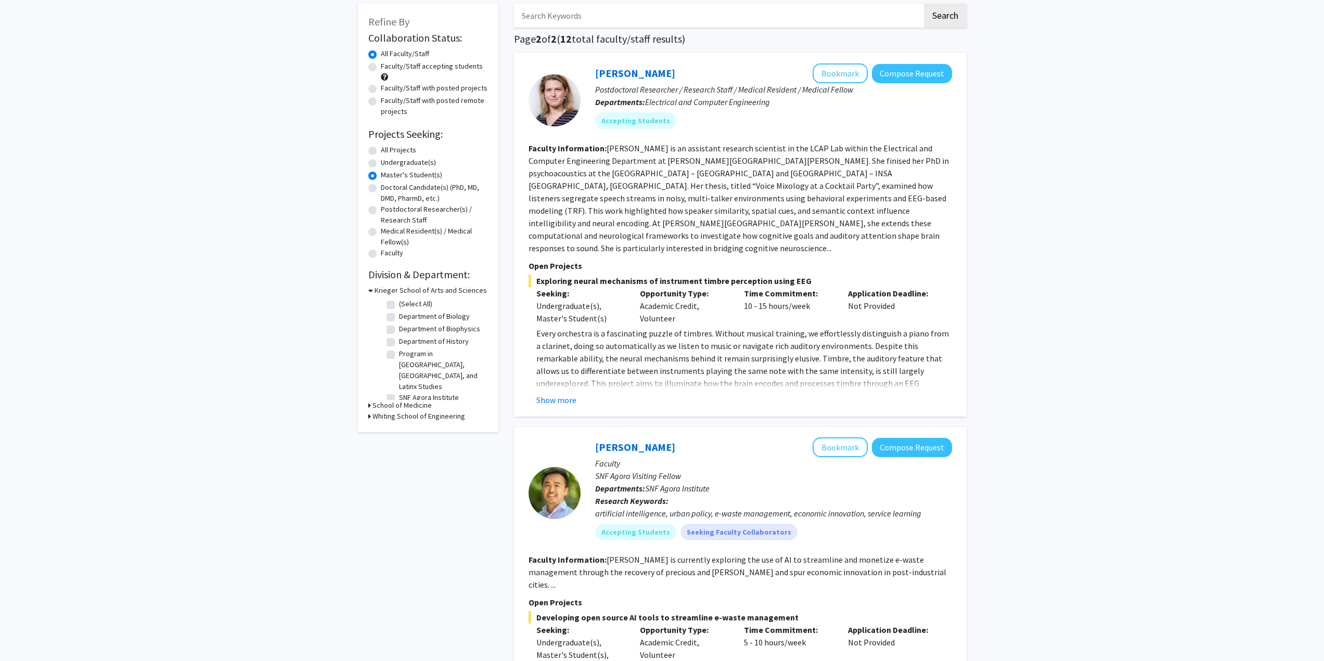
scroll to position [104, 0]
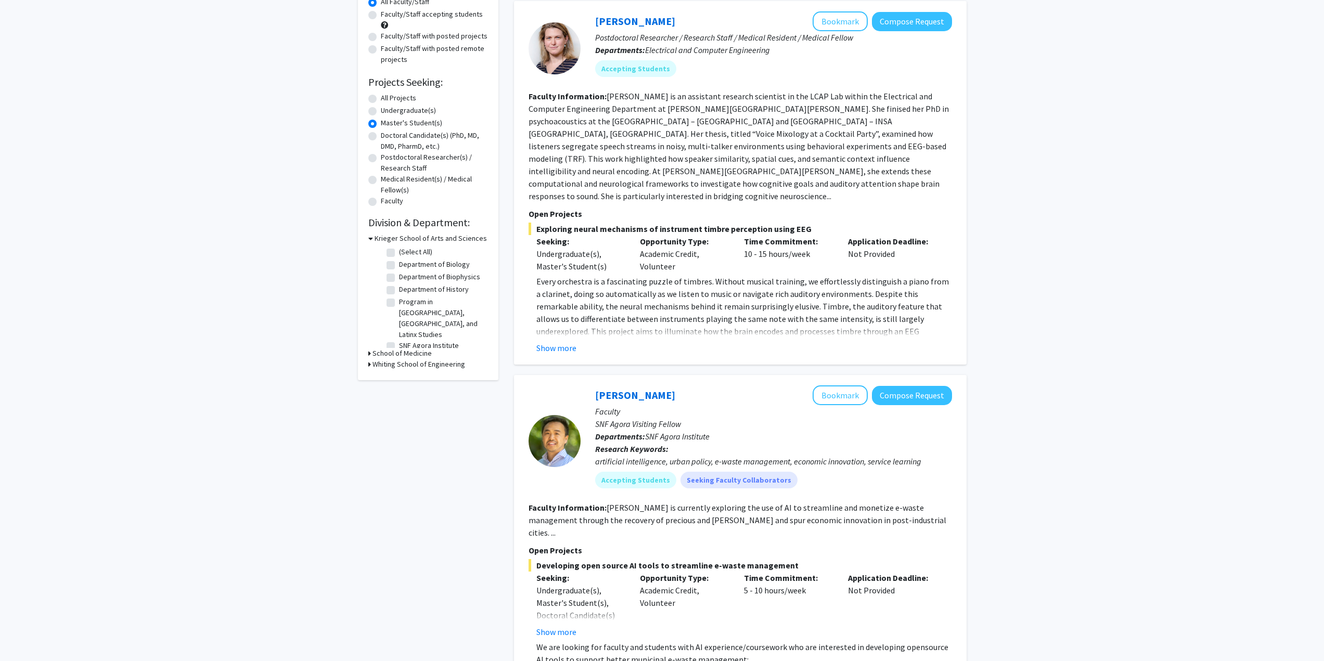
click at [387, 349] on h3 "School of Medicine" at bounding box center [401, 353] width 59 height 11
click at [385, 361] on h3 "Whiting School of Engineering" at bounding box center [418, 364] width 93 height 11
click at [399, 375] on label "(Select All)" at bounding box center [415, 377] width 33 height 11
click at [399, 375] on input "(Select All)" at bounding box center [402, 375] width 7 height 7
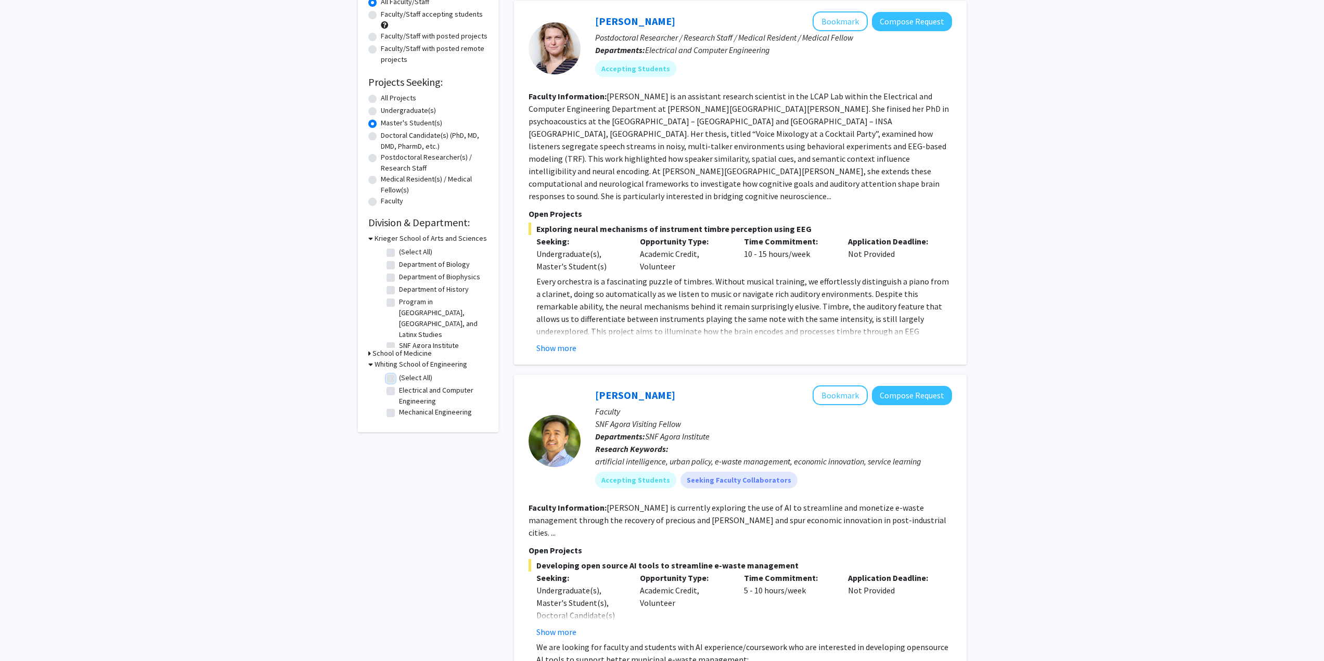
checkbox input "true"
click at [392, 272] on fg-checkbox "Department of Biology Department of Biology" at bounding box center [436, 265] width 99 height 12
checkbox input "true"
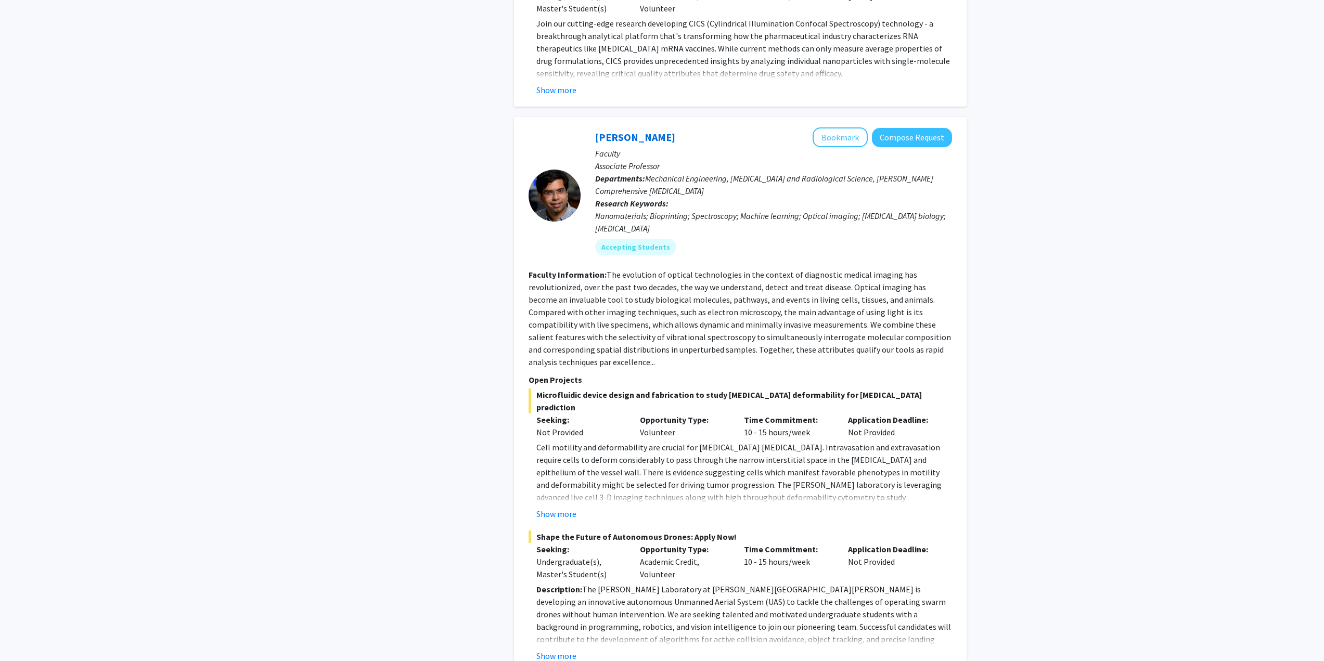
scroll to position [1442, 0]
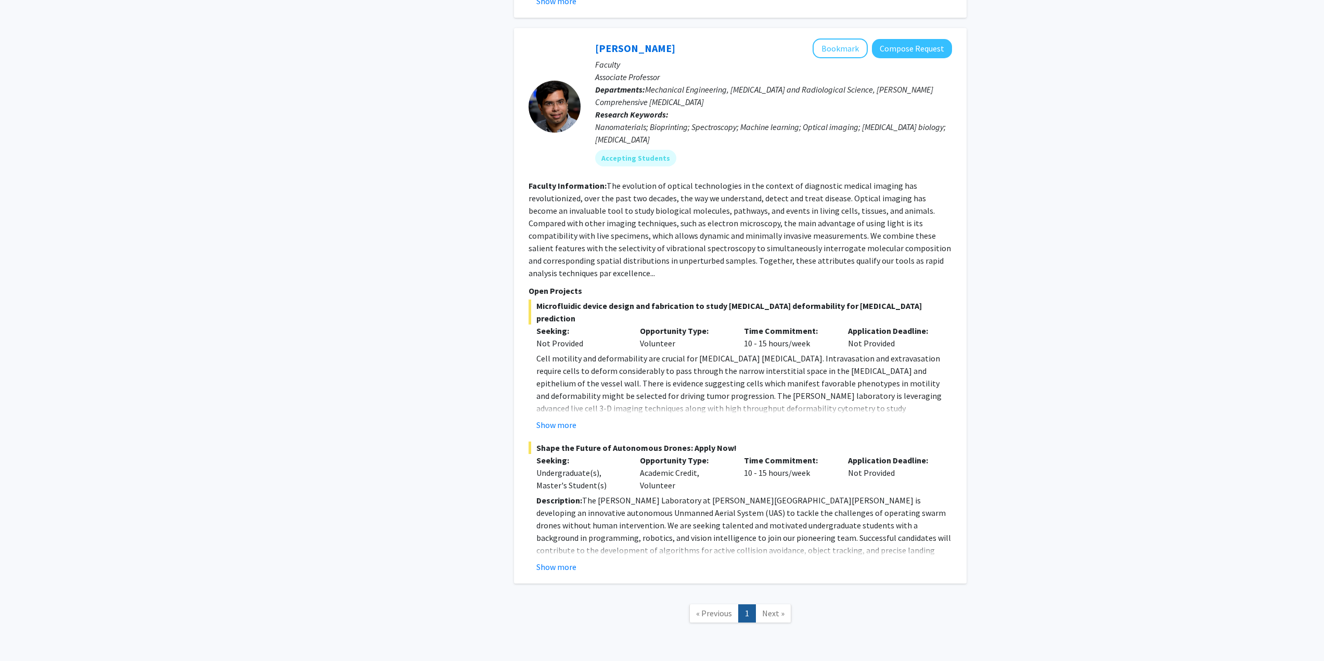
click at [768, 608] on span "Next »" at bounding box center [773, 613] width 22 height 10
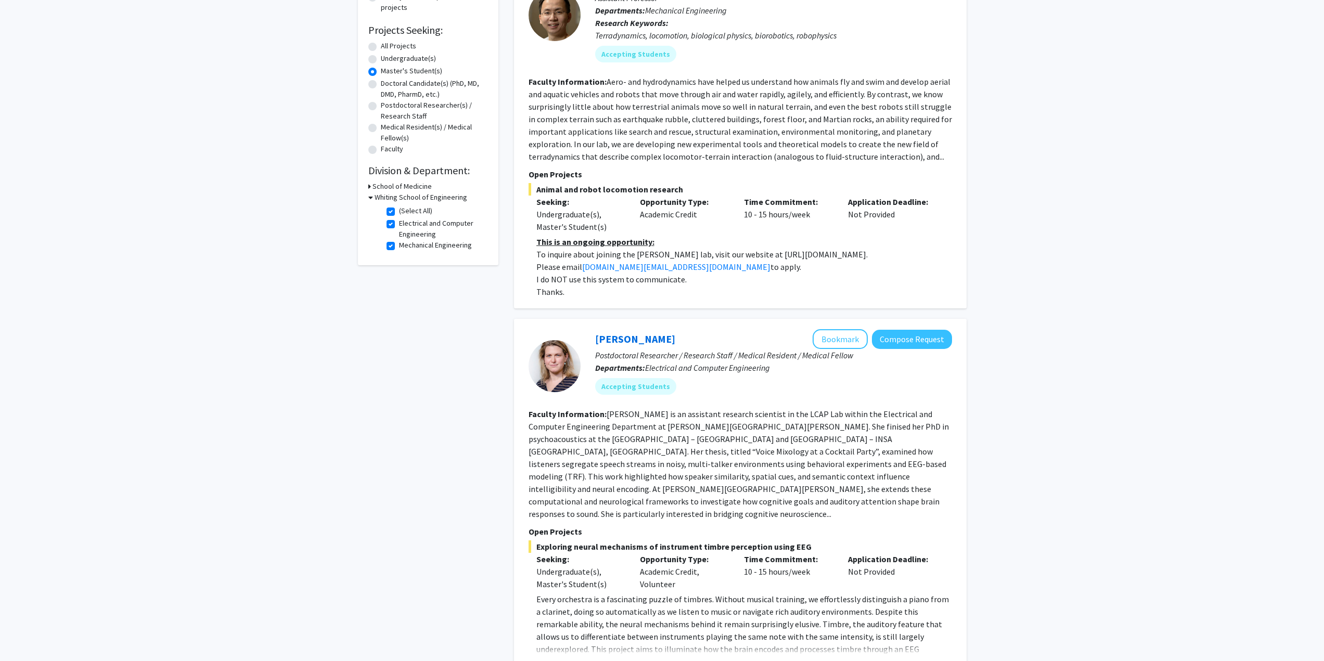
scroll to position [208, 0]
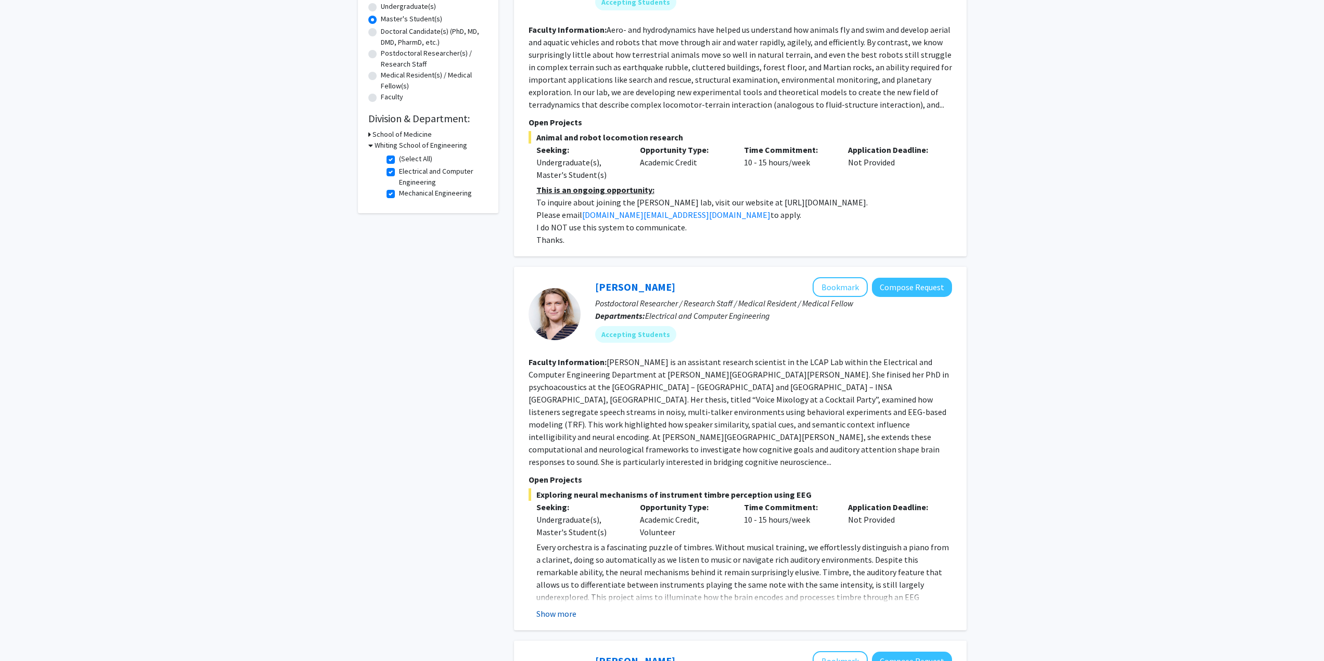
click at [552, 608] on button "Show more" at bounding box center [556, 614] width 40 height 12
click at [552, 591] on p "Every orchestra is a fascinating puzzle of timbres. Without musical training, w…" at bounding box center [744, 591] width 416 height 100
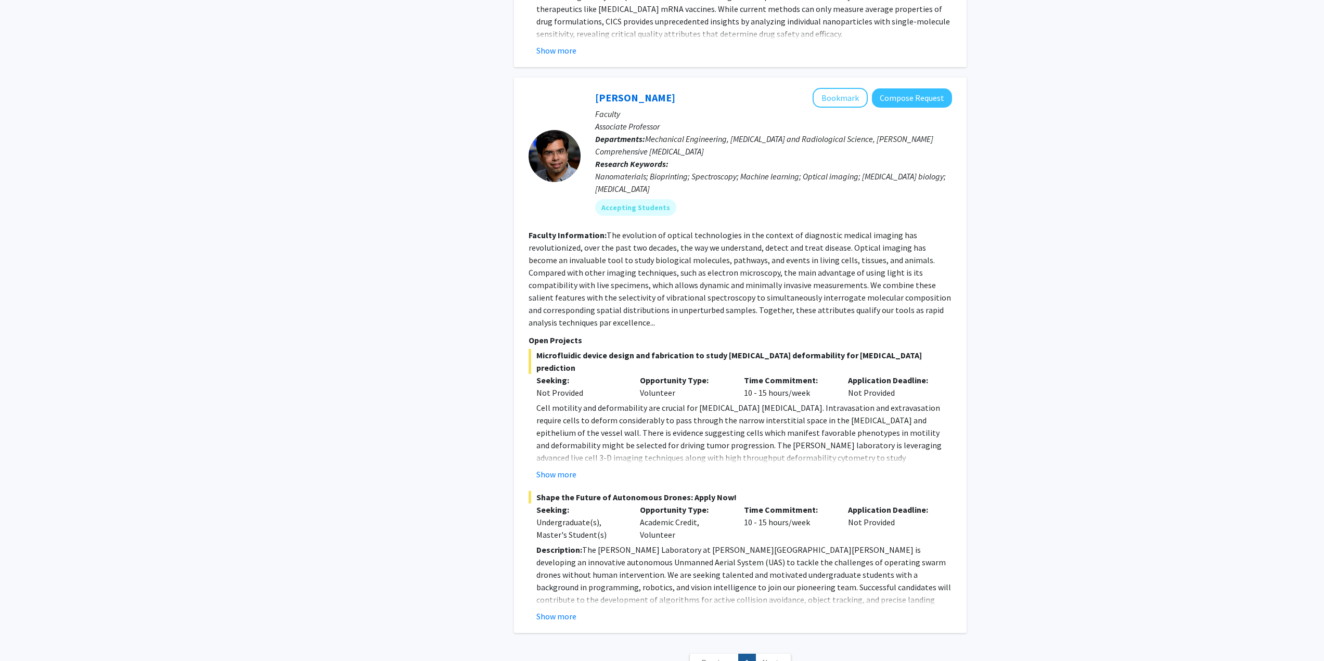
scroll to position [1754, 0]
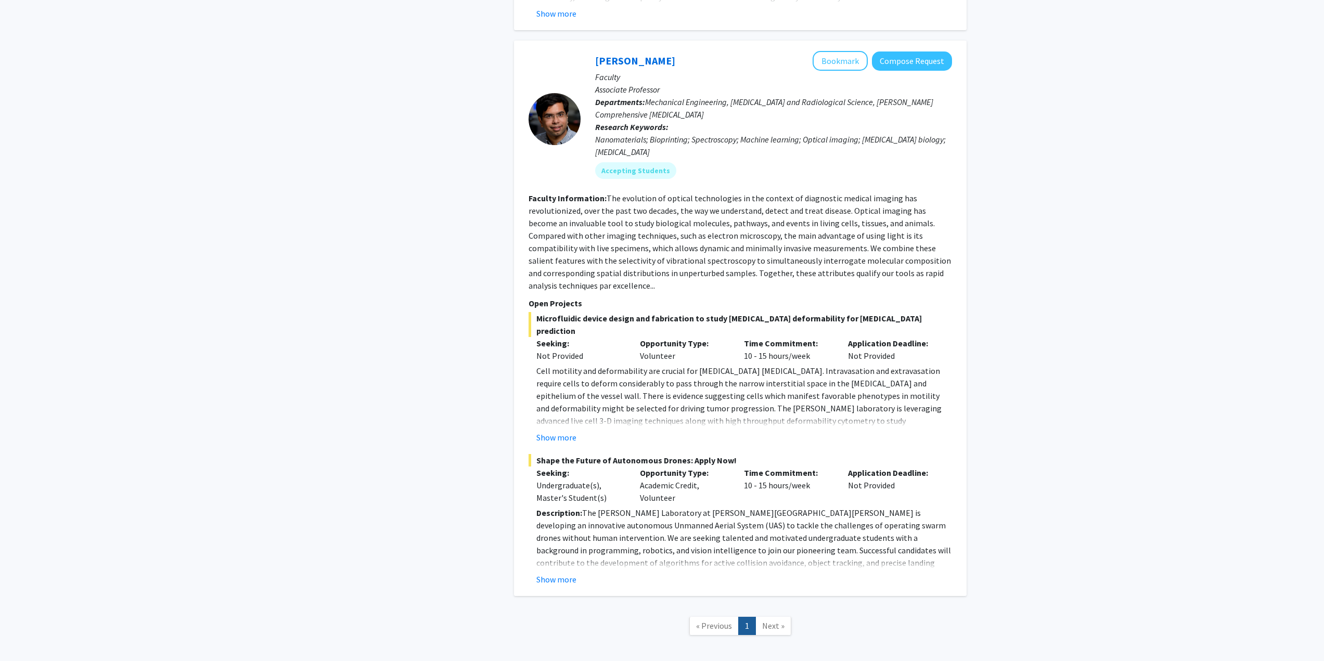
click at [763, 617] on link "Next »" at bounding box center [773, 626] width 36 height 18
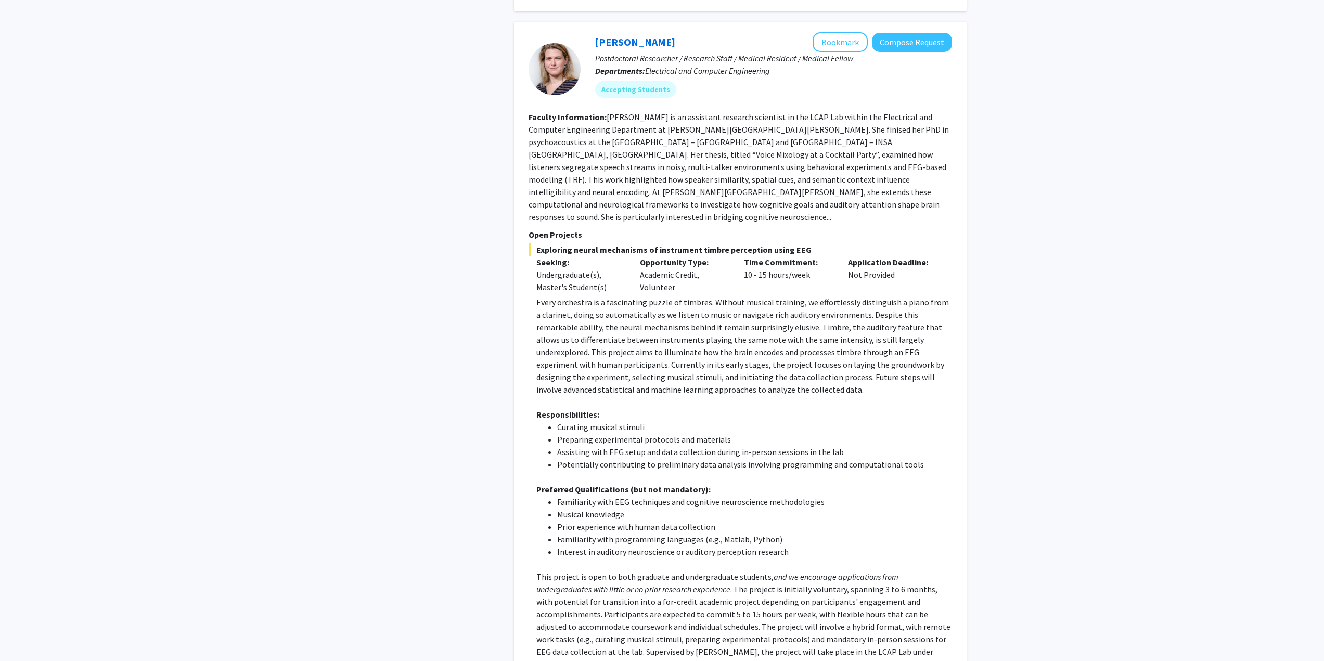
scroll to position [401, 0]
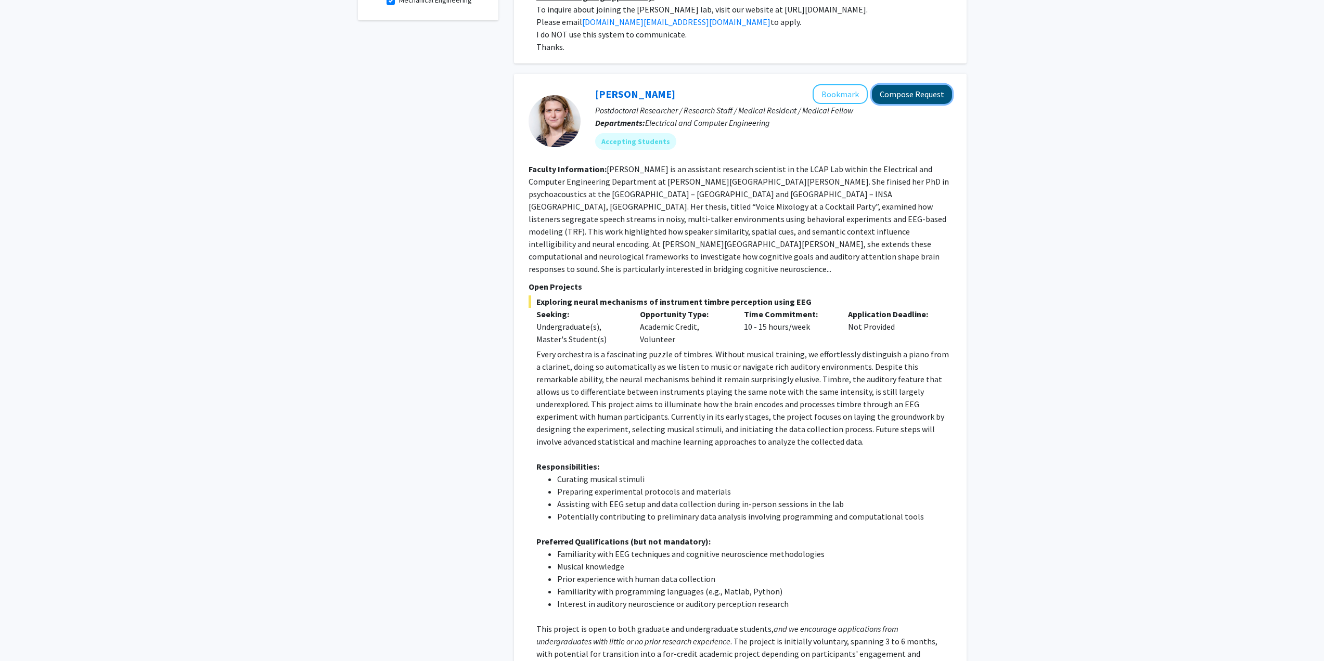
click at [892, 90] on button "Compose Request" at bounding box center [912, 94] width 80 height 19
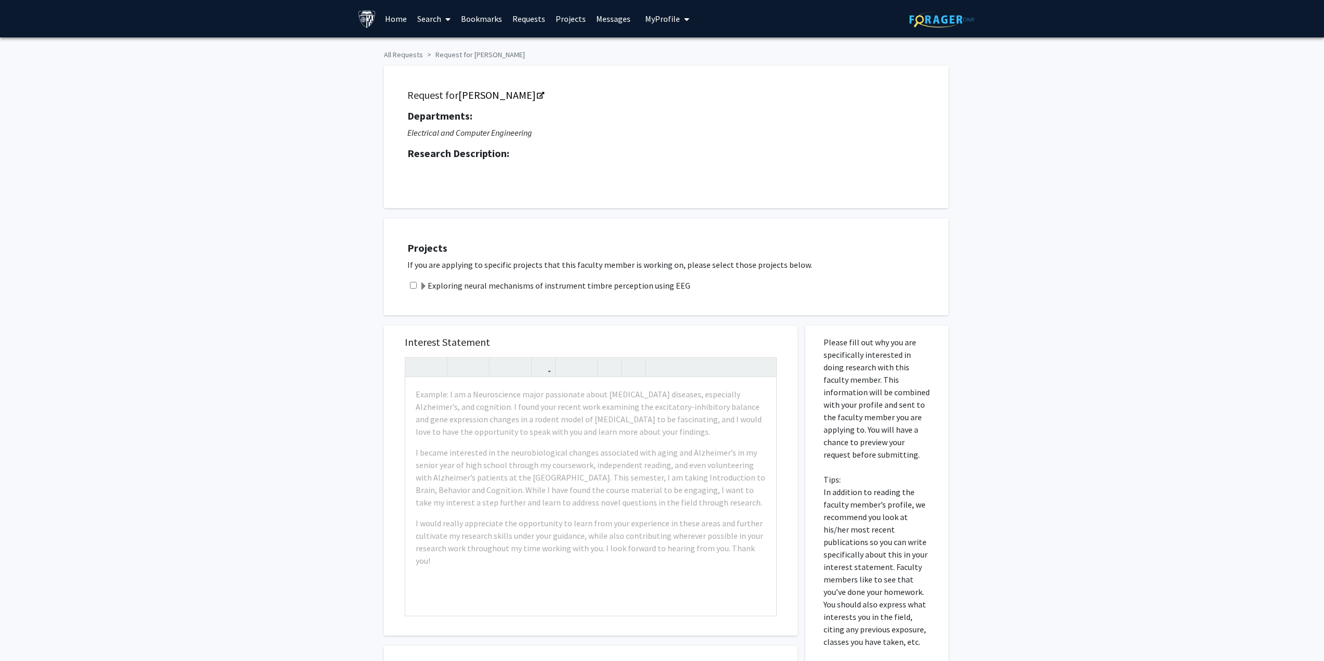
click at [412, 282] on input "checkbox" at bounding box center [413, 285] width 7 height 7
checkbox input "true"
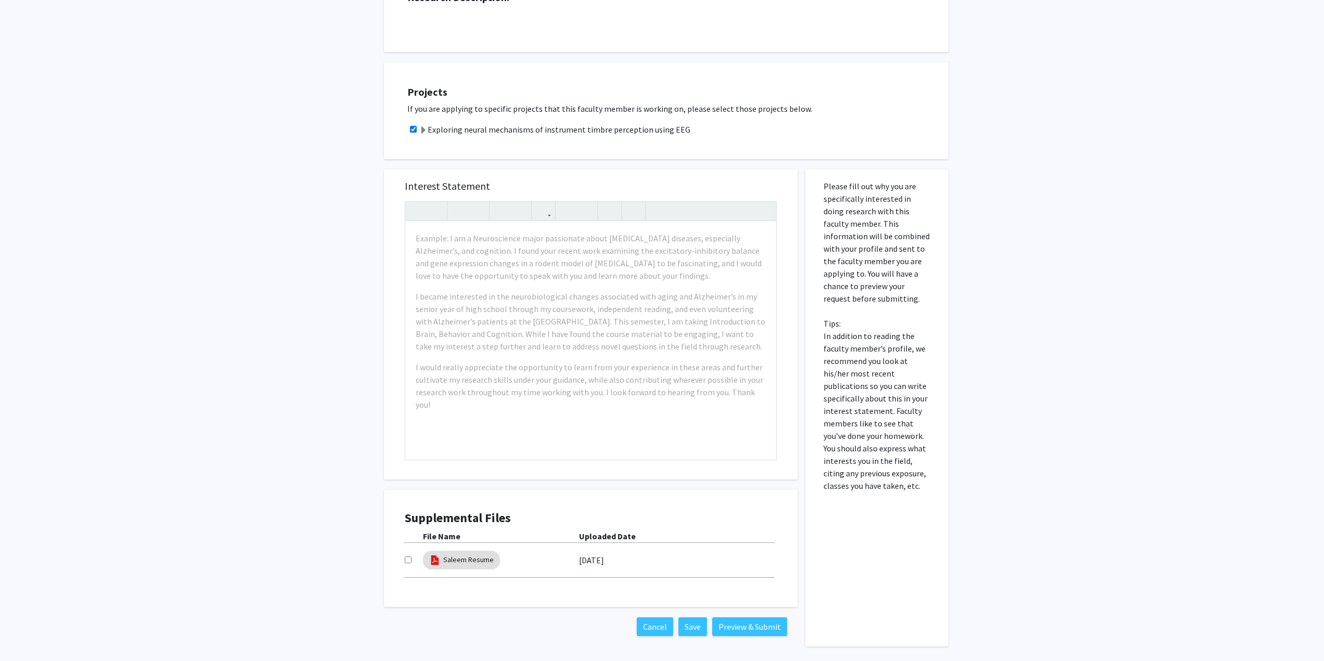
scroll to position [196, 0]
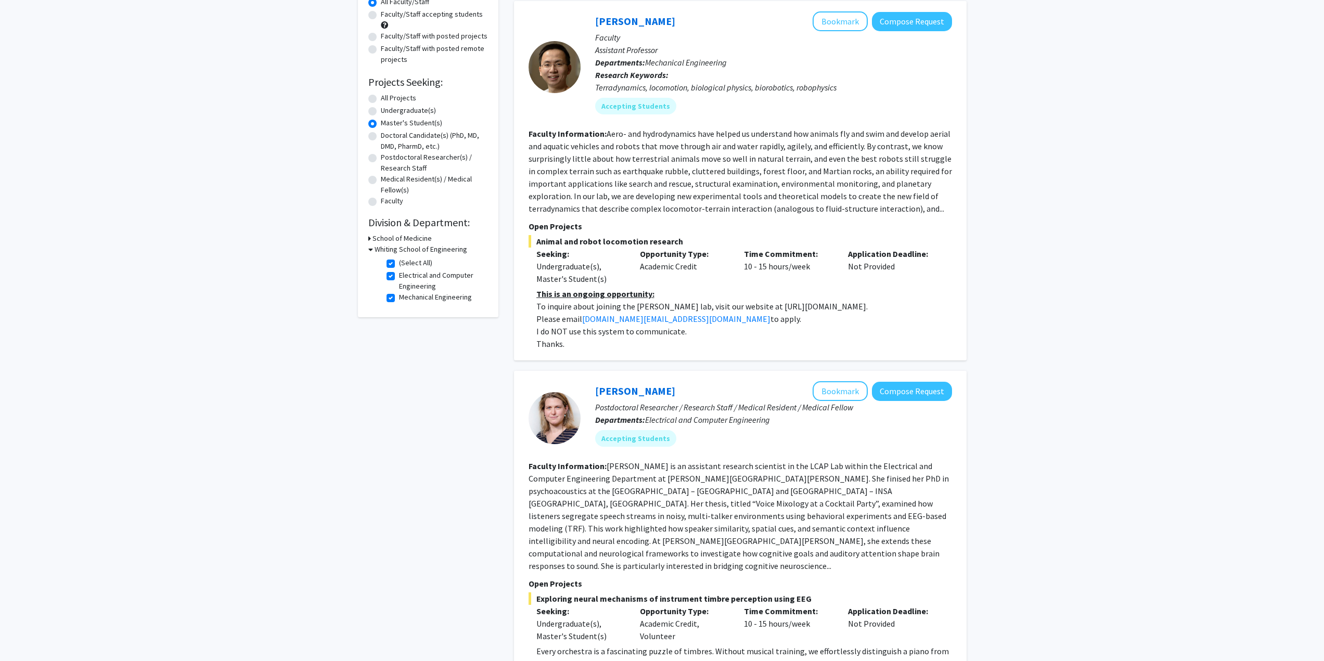
scroll to position [260, 0]
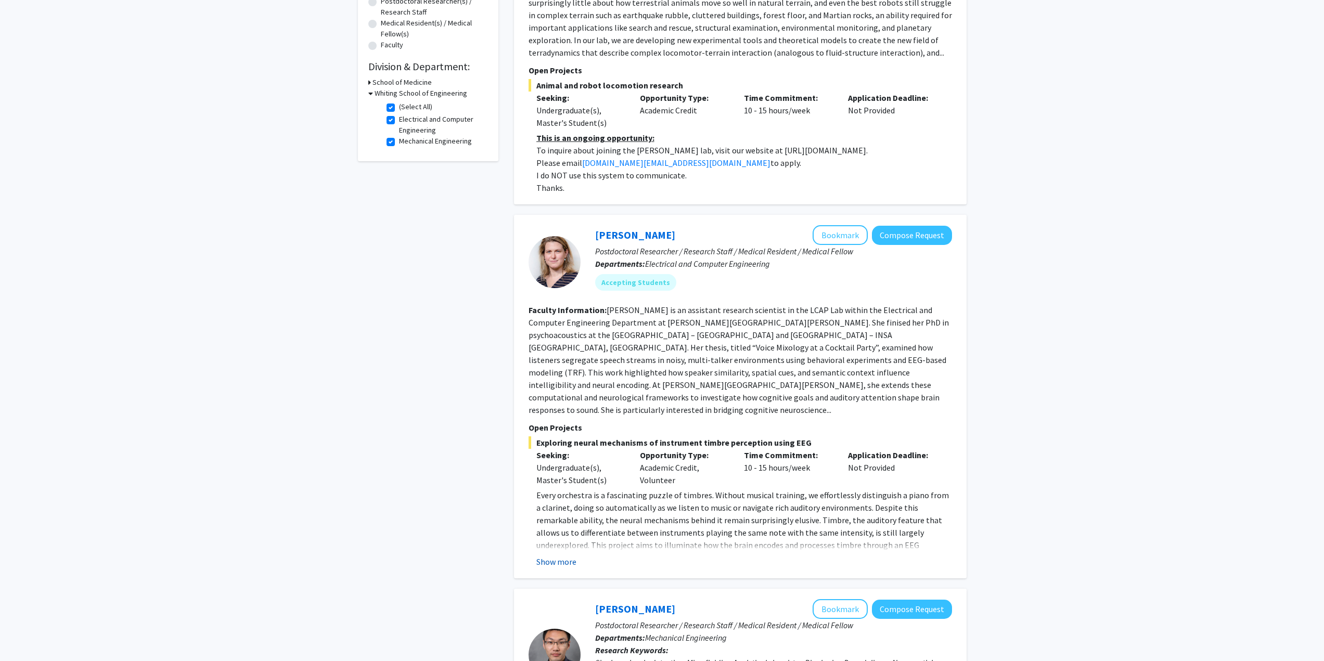
click at [567, 556] on button "Show more" at bounding box center [556, 562] width 40 height 12
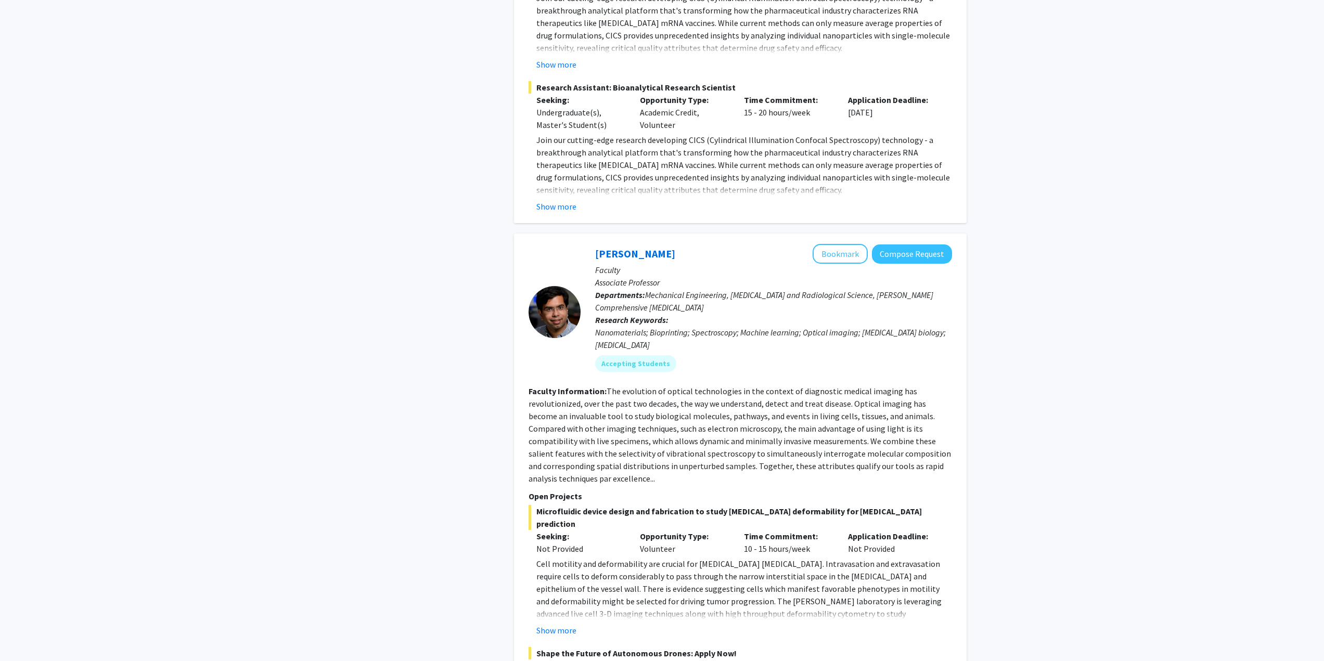
scroll to position [1754, 0]
